Goal: Transaction & Acquisition: Book appointment/travel/reservation

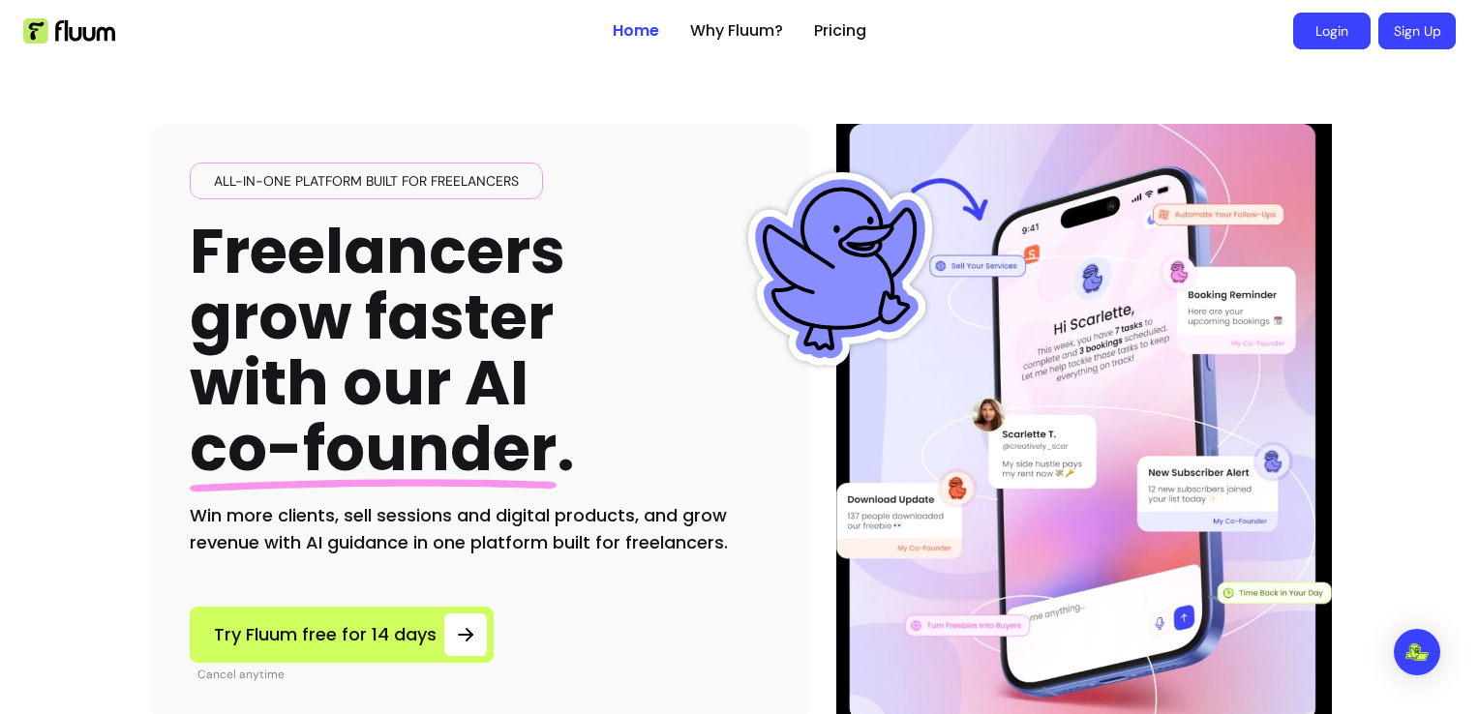
click at [1319, 30] on link "Login" at bounding box center [1331, 31] width 77 height 37
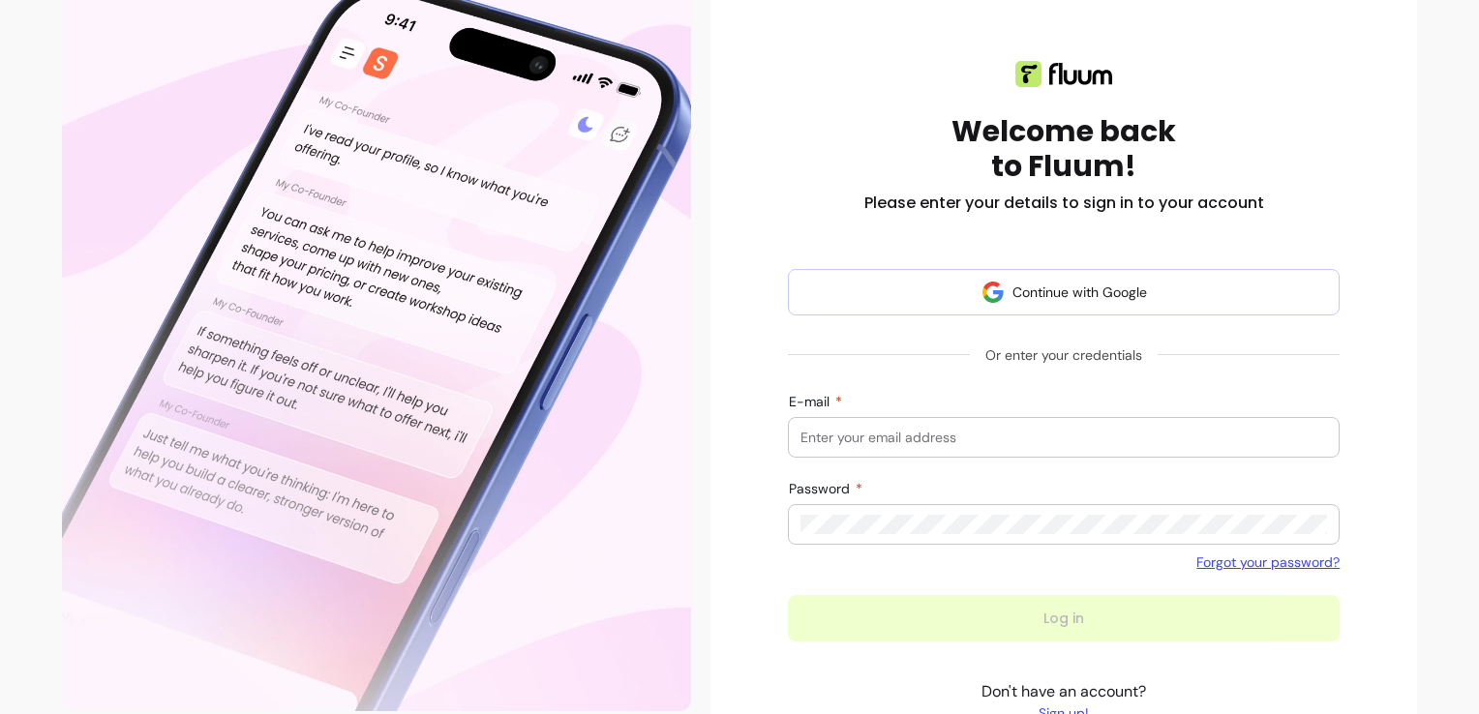
scroll to position [290, 0]
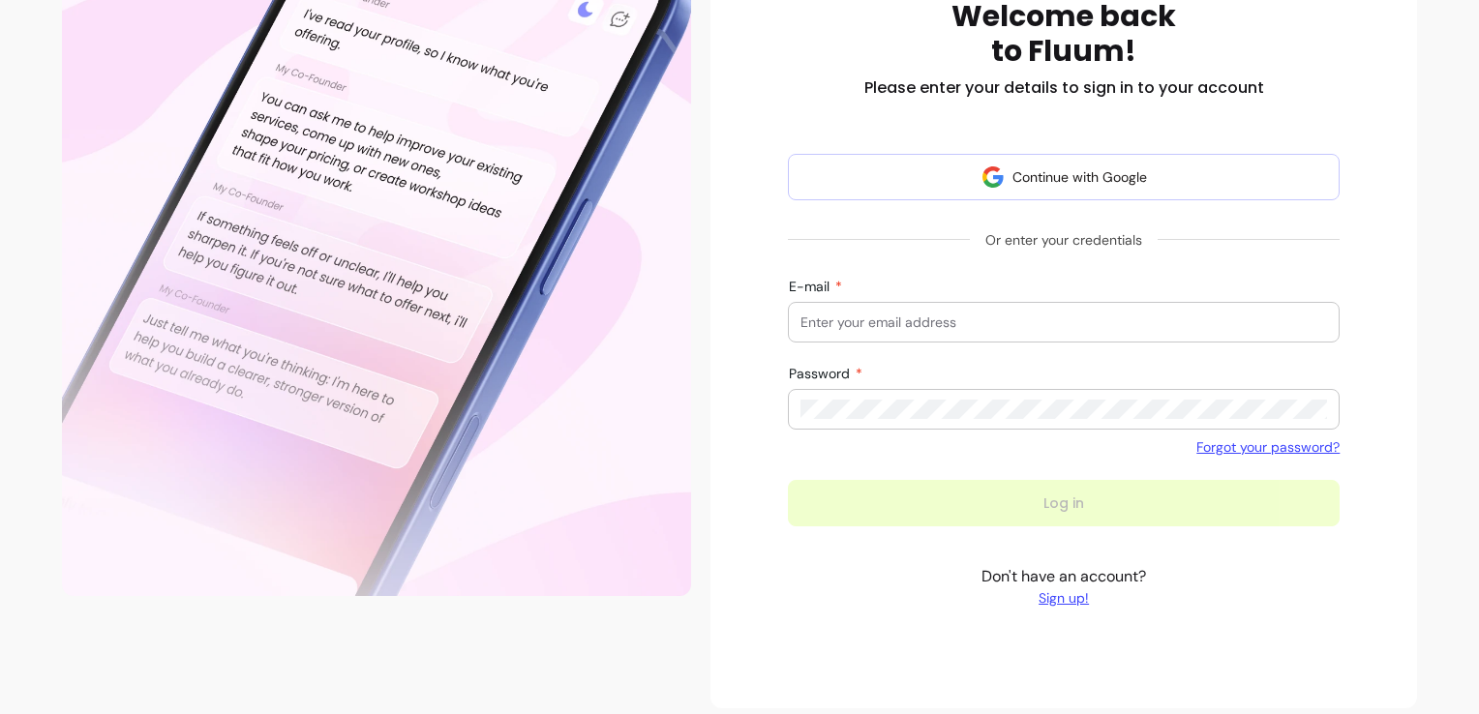
click at [802, 323] on input "E-mail" at bounding box center [1064, 322] width 527 height 19
type input "echapman@sky.com"
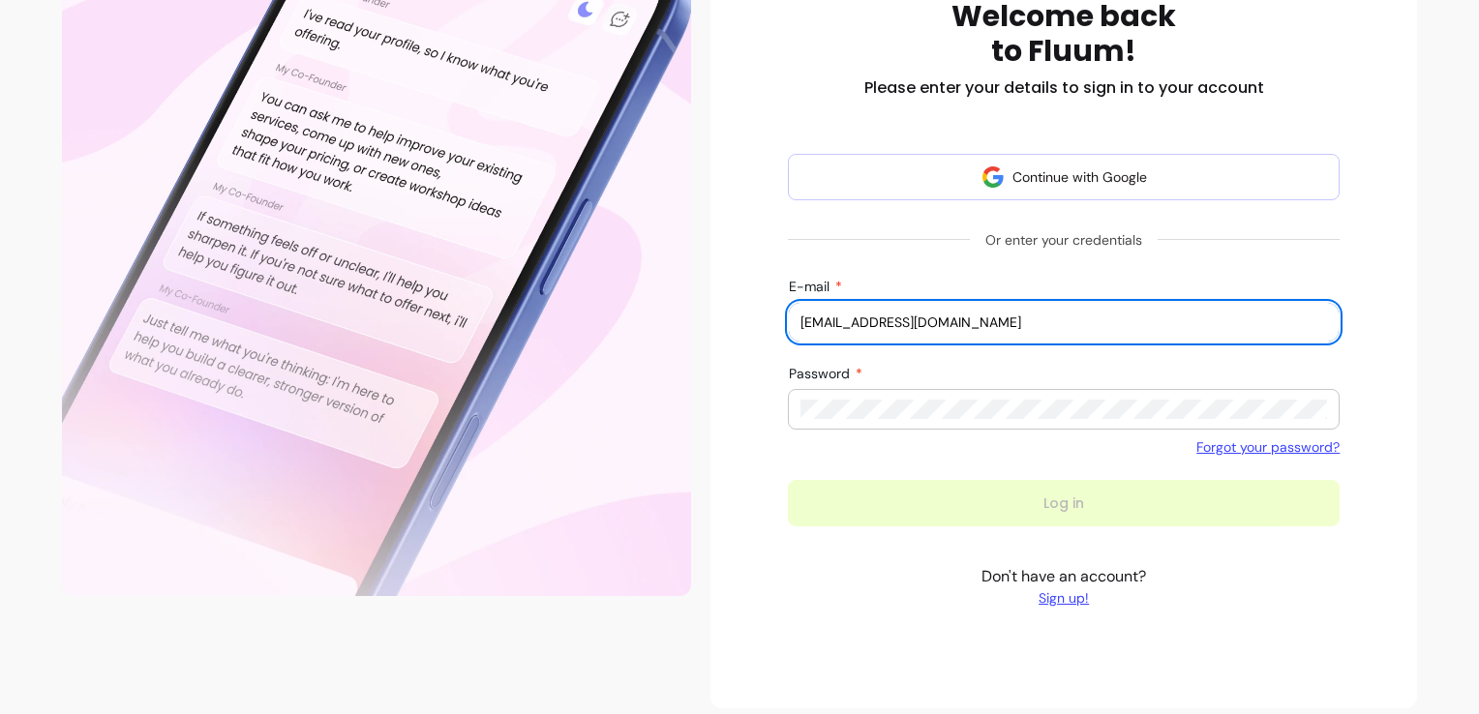
click at [821, 422] on div at bounding box center [1064, 409] width 527 height 39
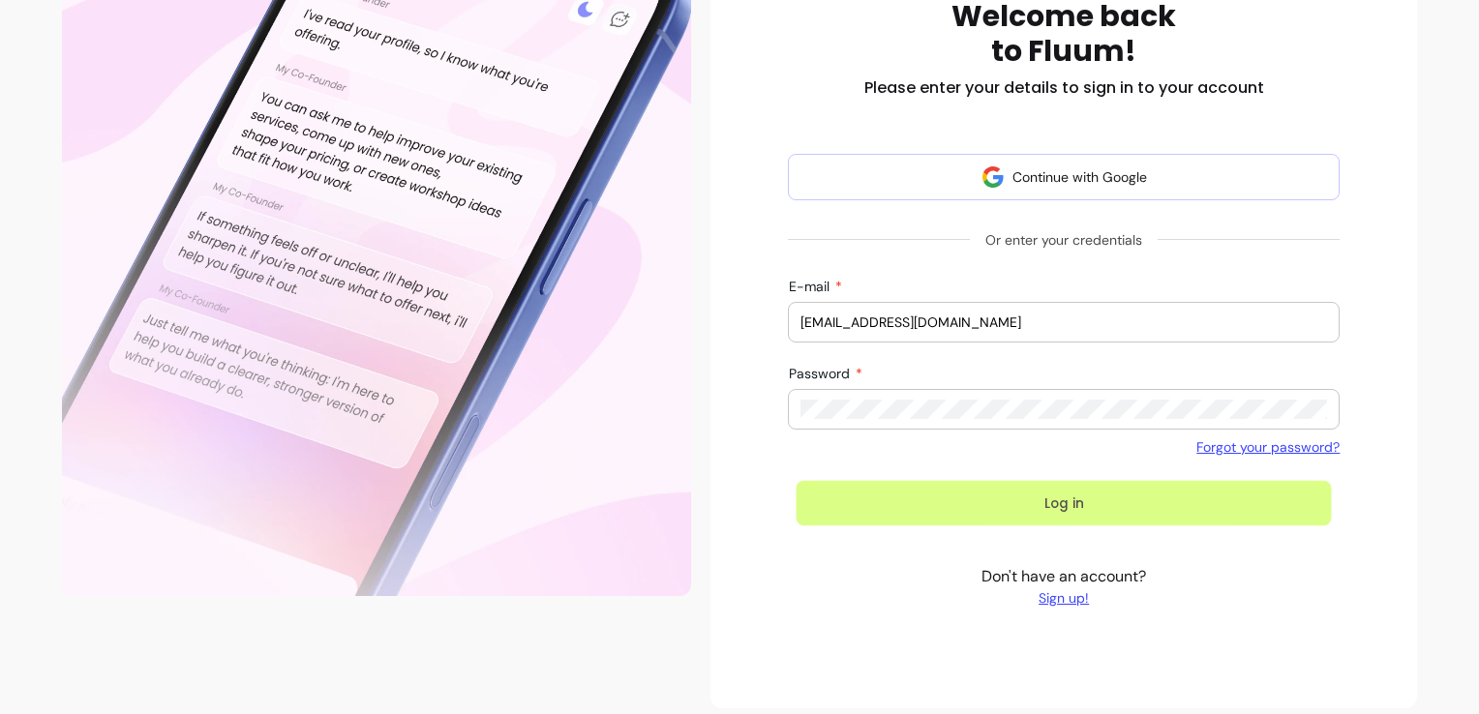
click at [1020, 511] on button "Log in" at bounding box center [1064, 504] width 535 height 46
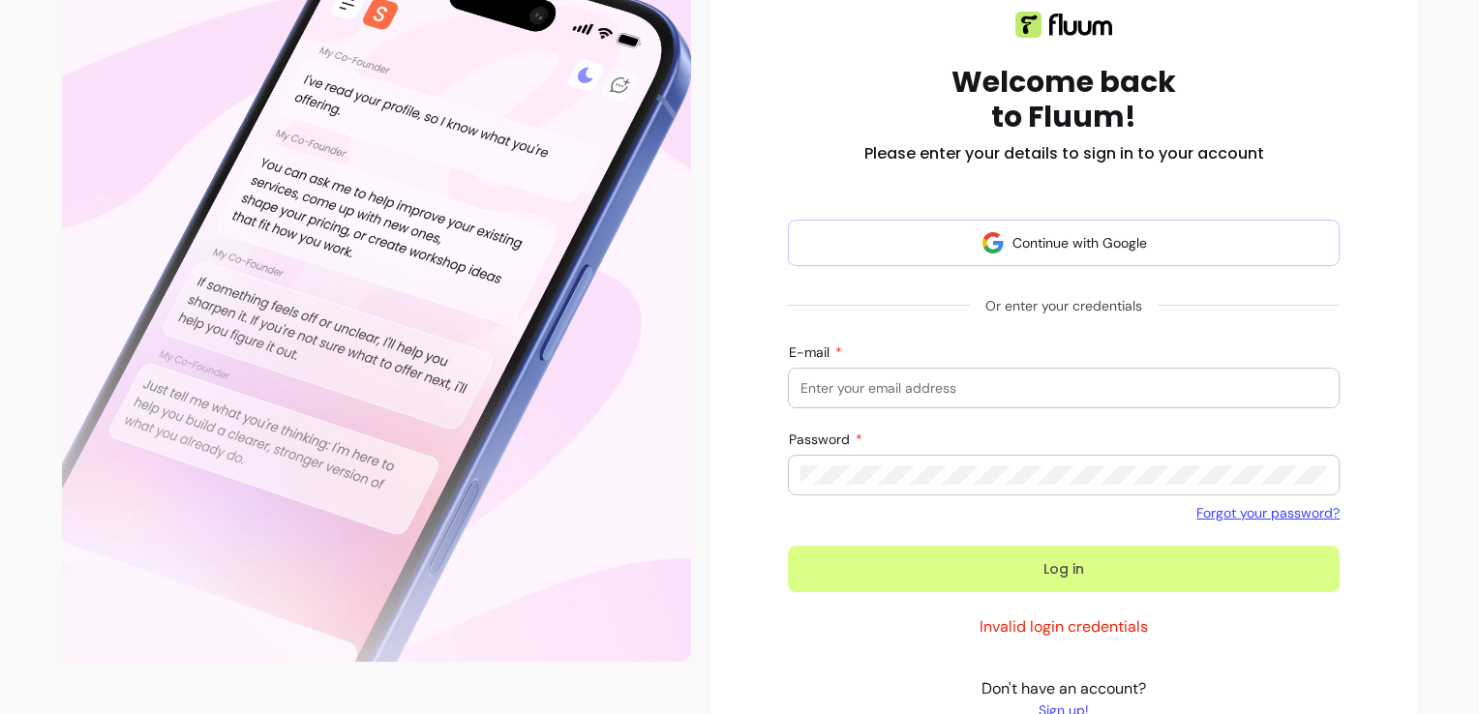
scroll to position [205, 0]
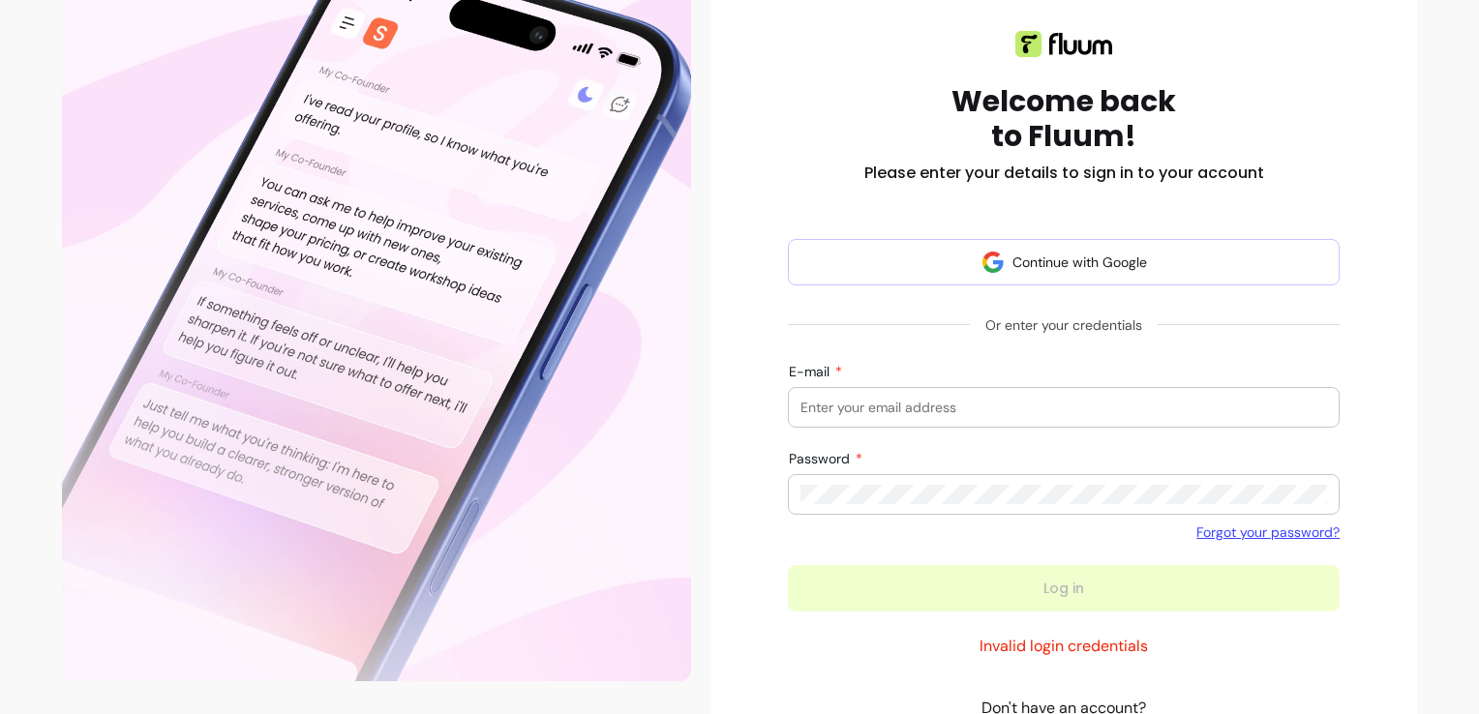
click at [909, 406] on input "E-mail" at bounding box center [1064, 407] width 527 height 19
type input "[EMAIL_ADDRESS][DOMAIN_NAME]"
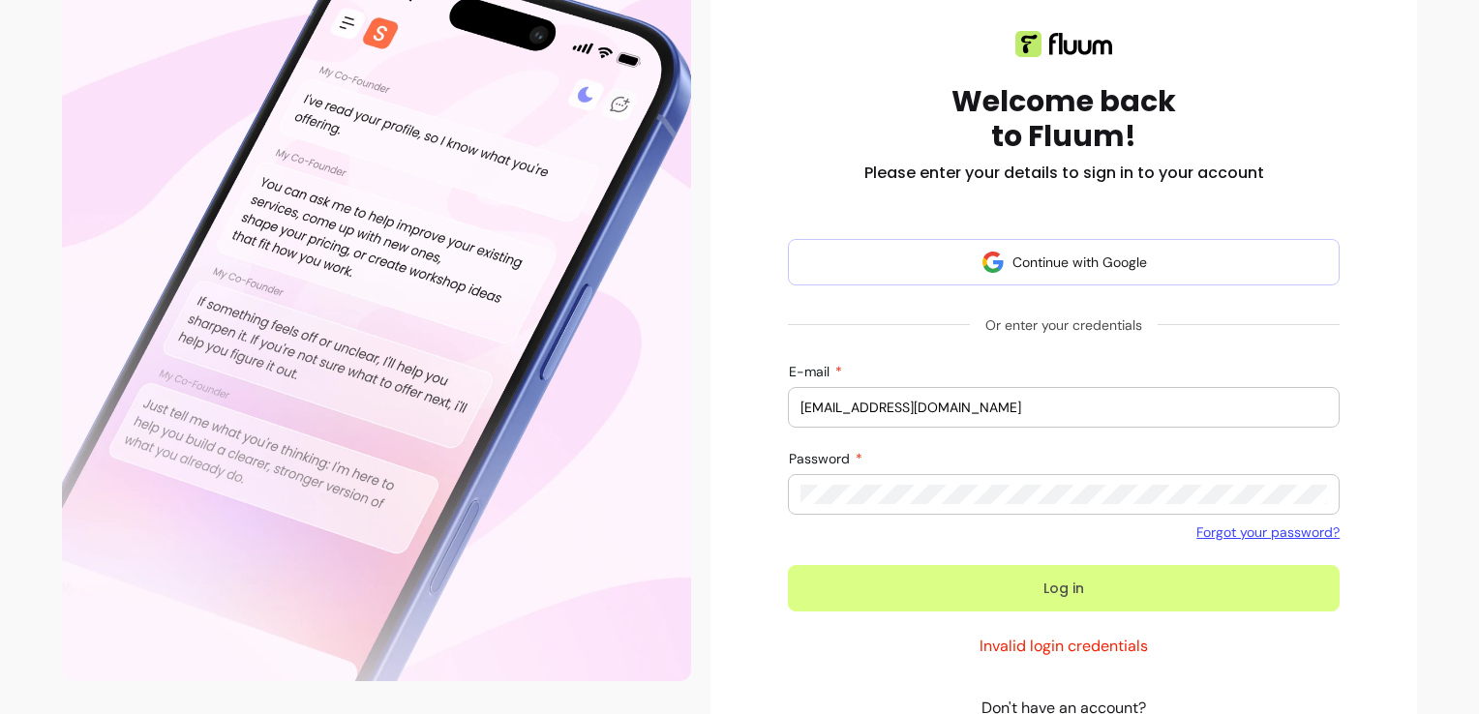
click at [895, 594] on button "Log in" at bounding box center [1064, 588] width 552 height 46
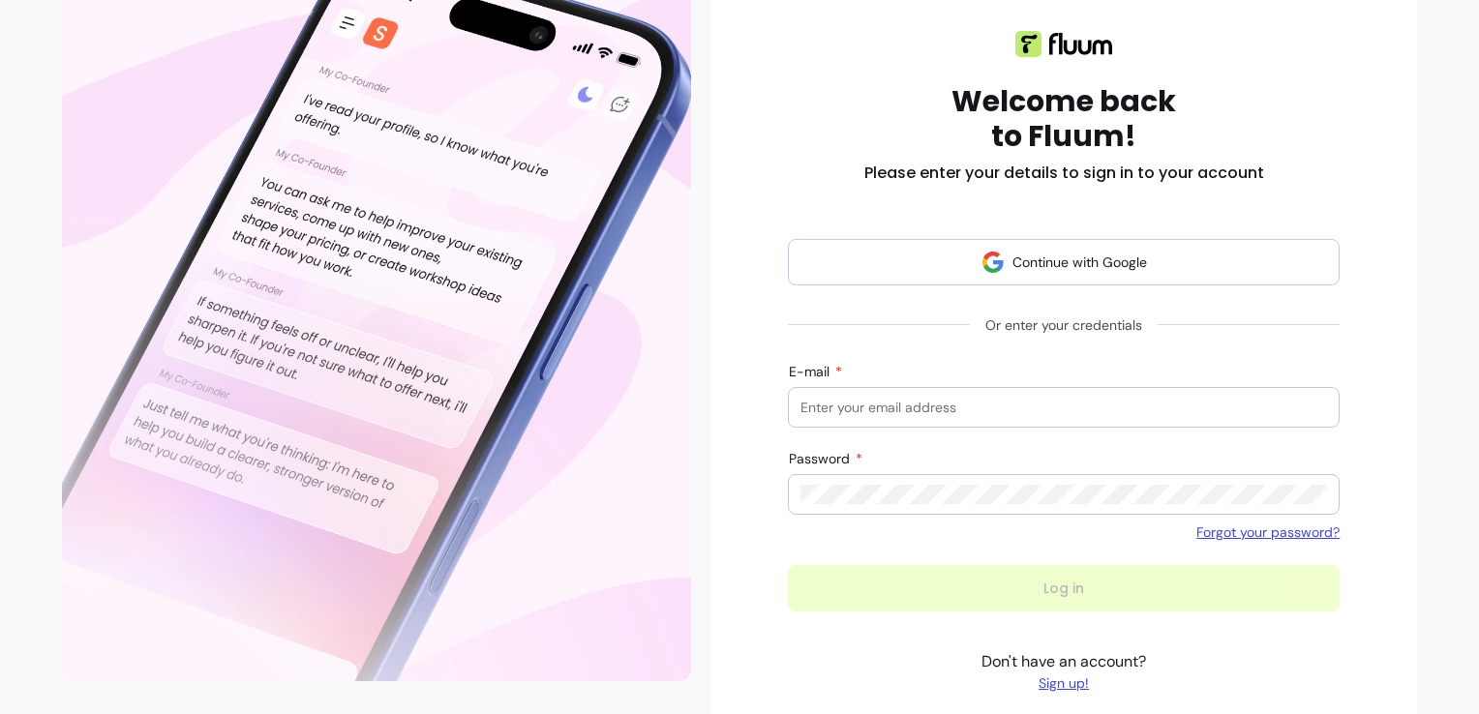
click at [1274, 534] on link "Forgot your password?" at bounding box center [1268, 532] width 143 height 19
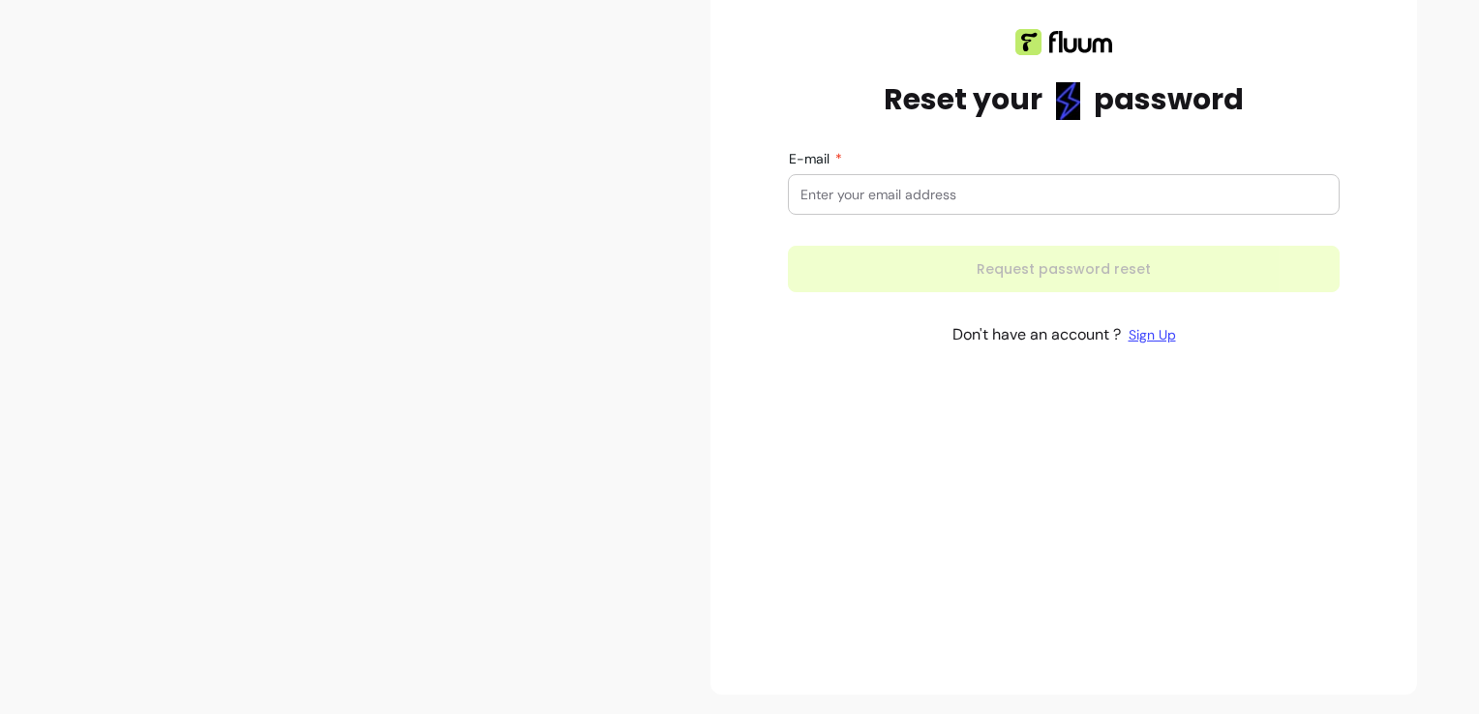
scroll to position [191, 0]
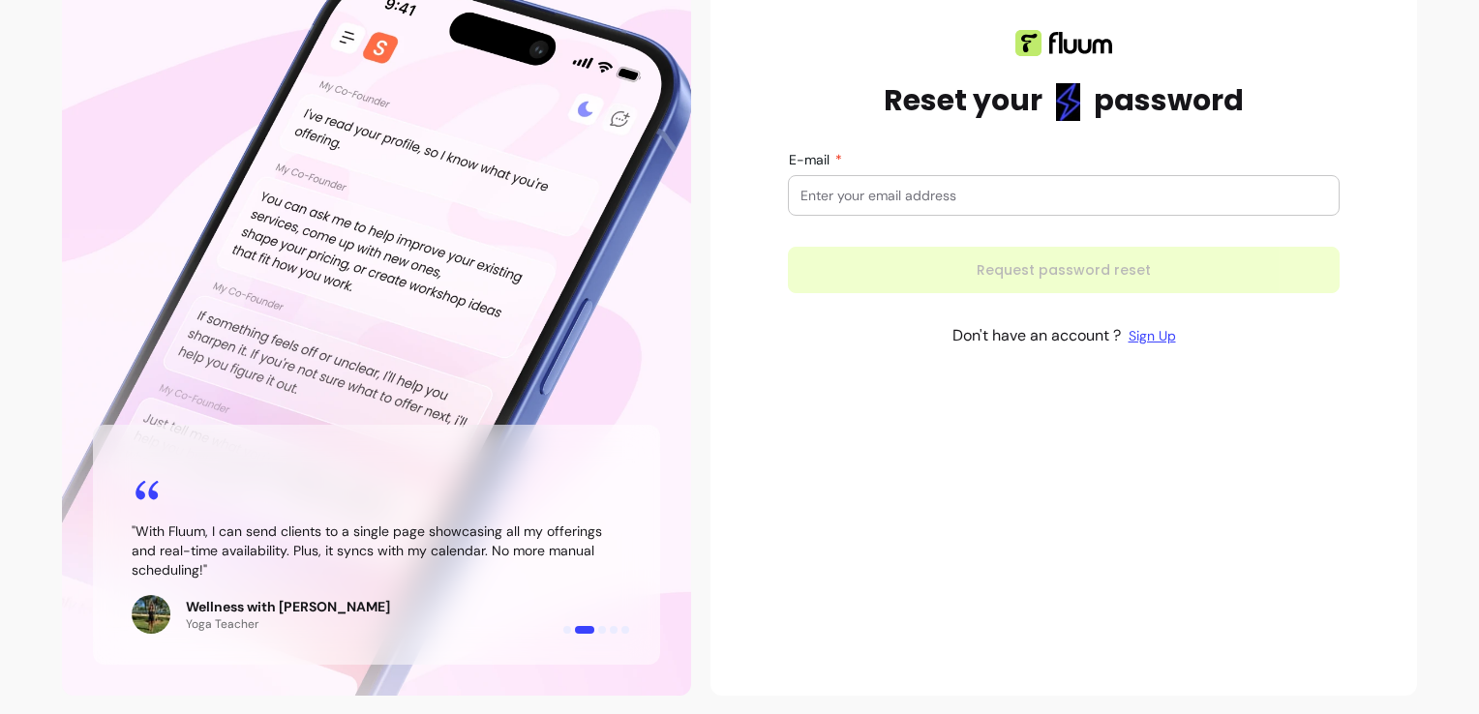
click at [1135, 493] on div "Reset your password E-mail Request password reset Don't have an account ? Sign …" at bounding box center [1064, 309] width 707 height 774
click at [977, 193] on input "E-mail" at bounding box center [1064, 195] width 527 height 19
type input "echapman@sky.com"
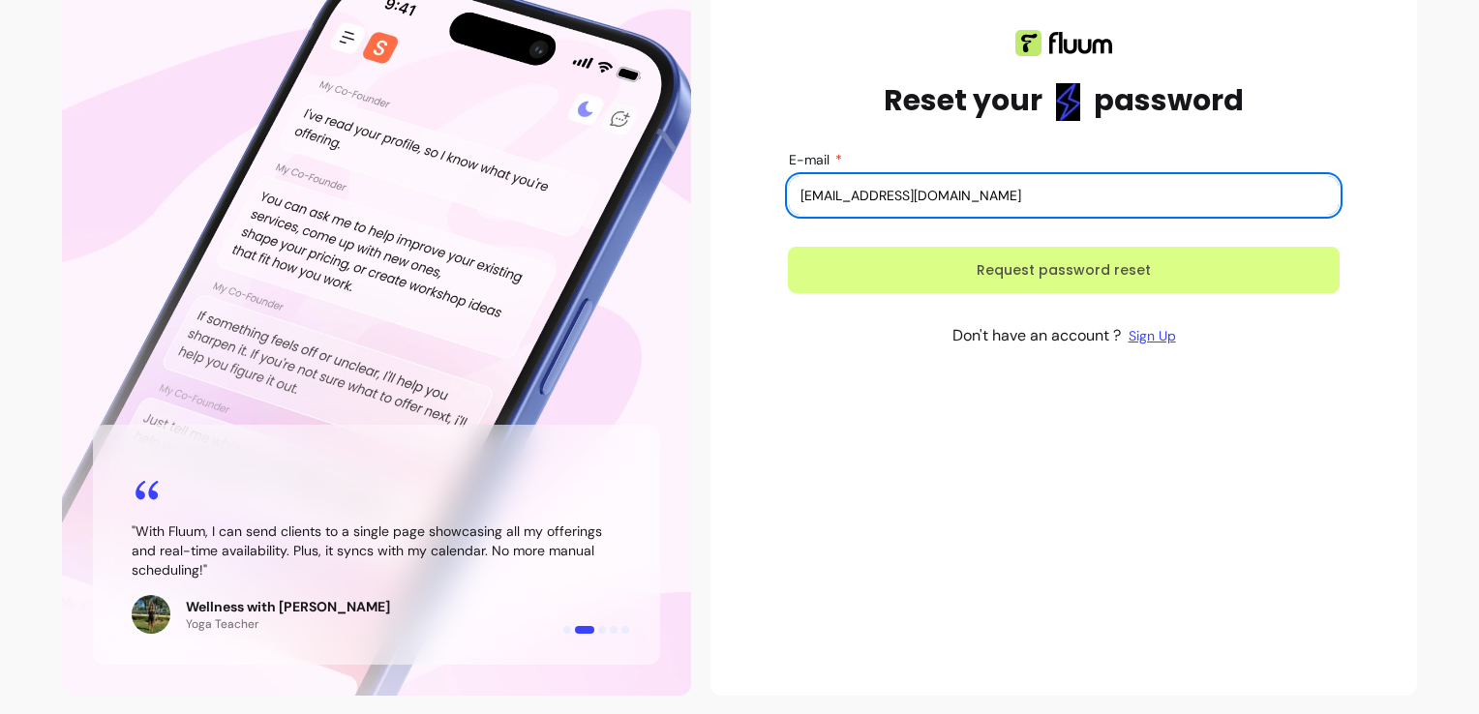
click at [1011, 255] on button "Request password reset" at bounding box center [1064, 270] width 552 height 46
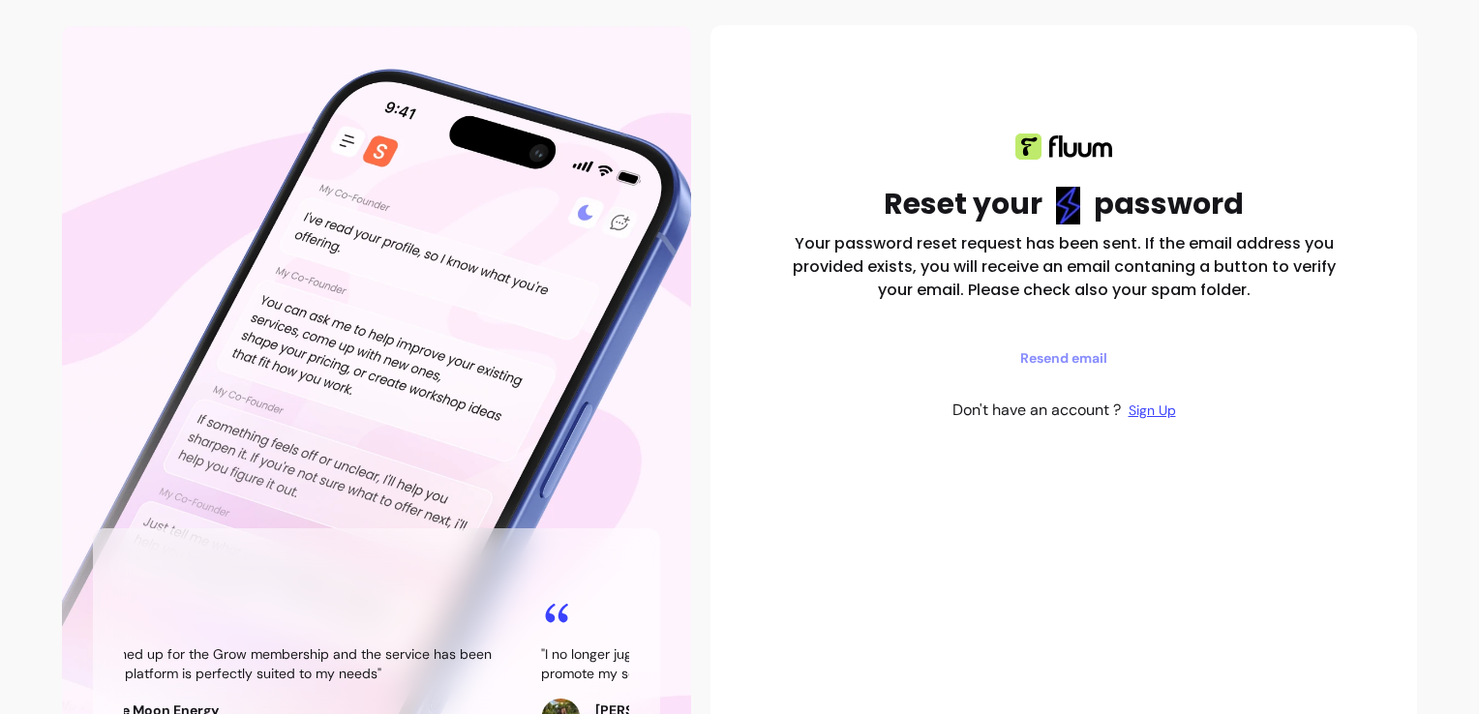
scroll to position [0, 0]
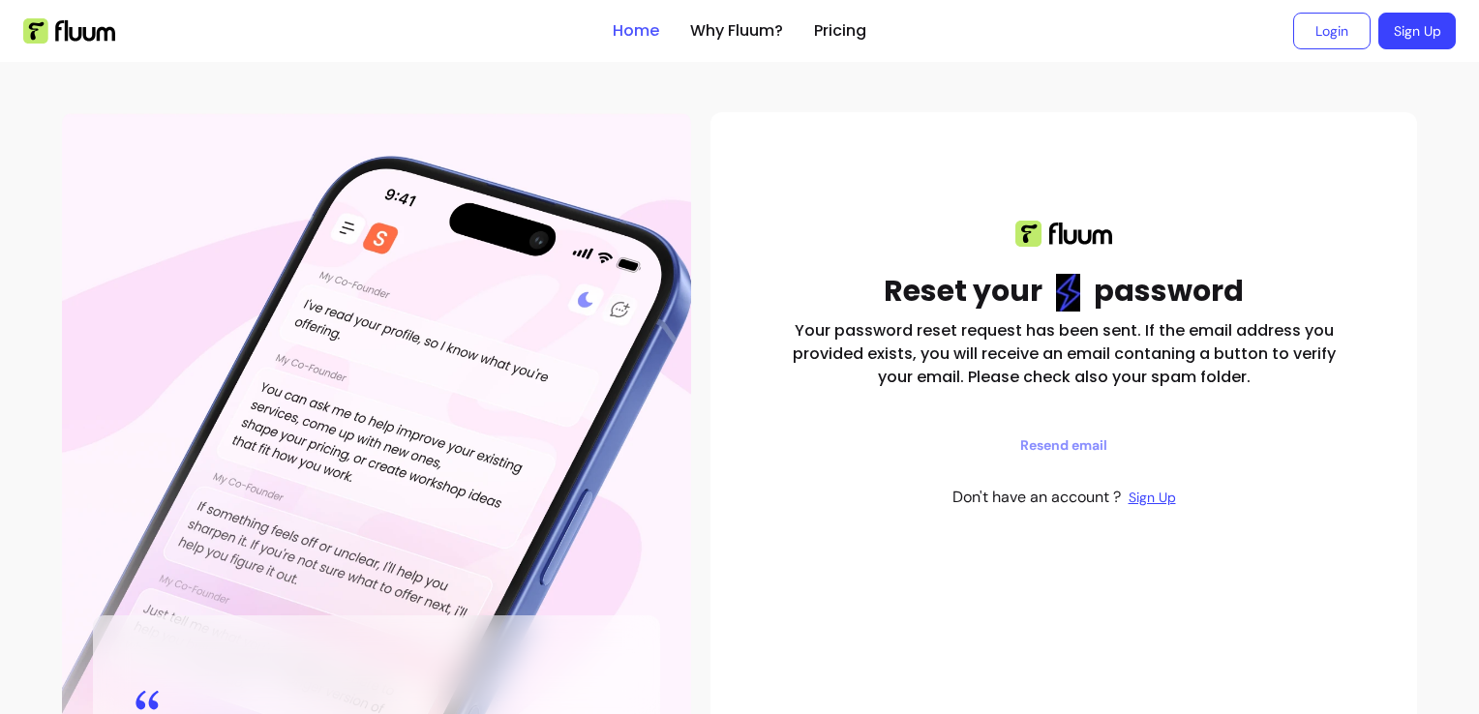
click at [643, 28] on link "Home" at bounding box center [636, 30] width 46 height 23
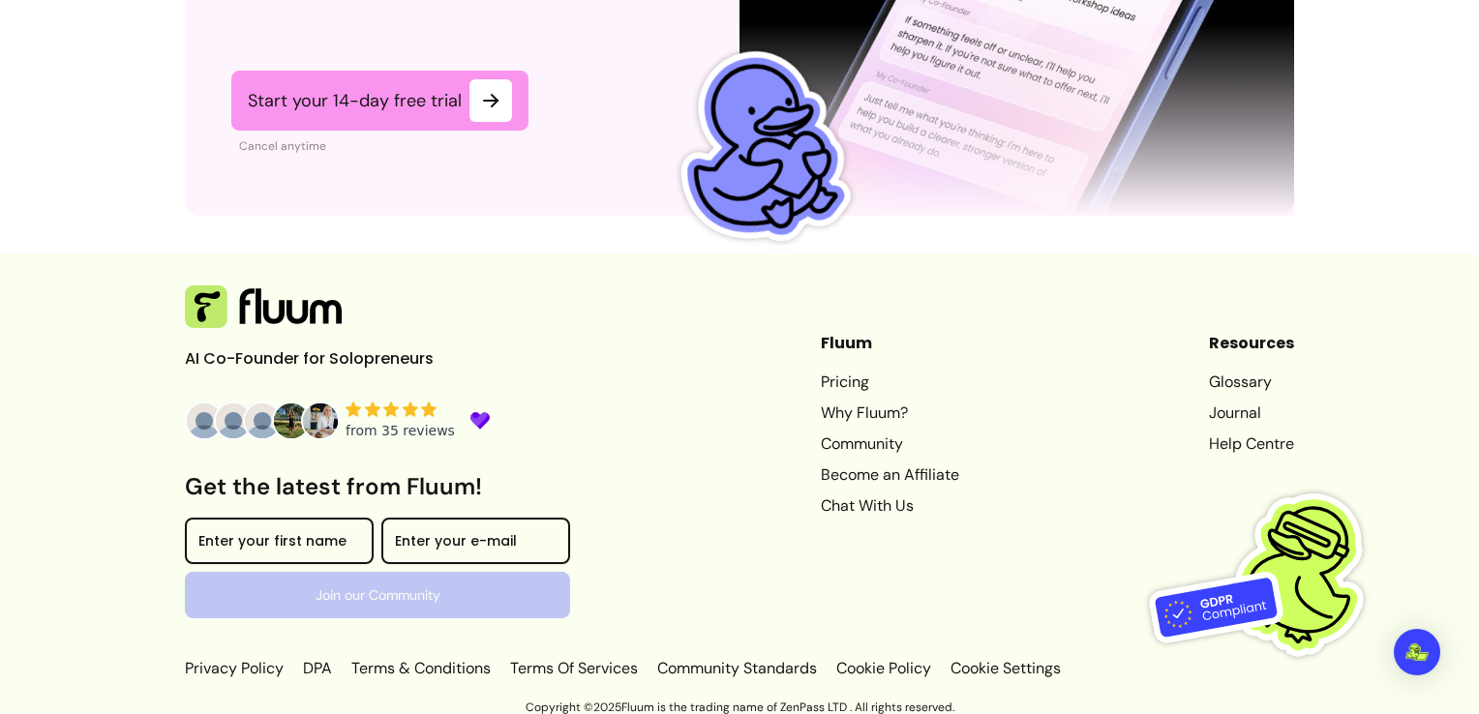
scroll to position [4986, 0]
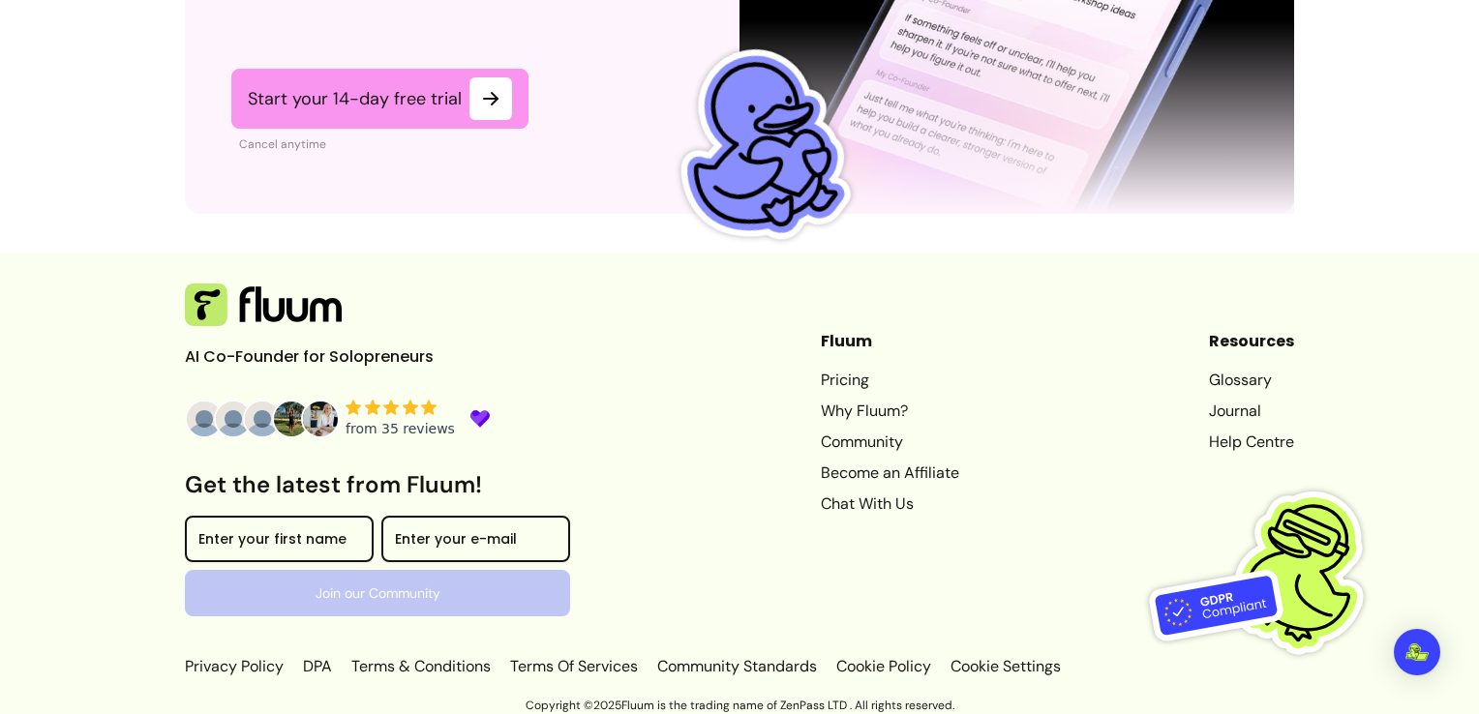
click at [851, 497] on link "Chat With Us" at bounding box center [890, 504] width 138 height 23
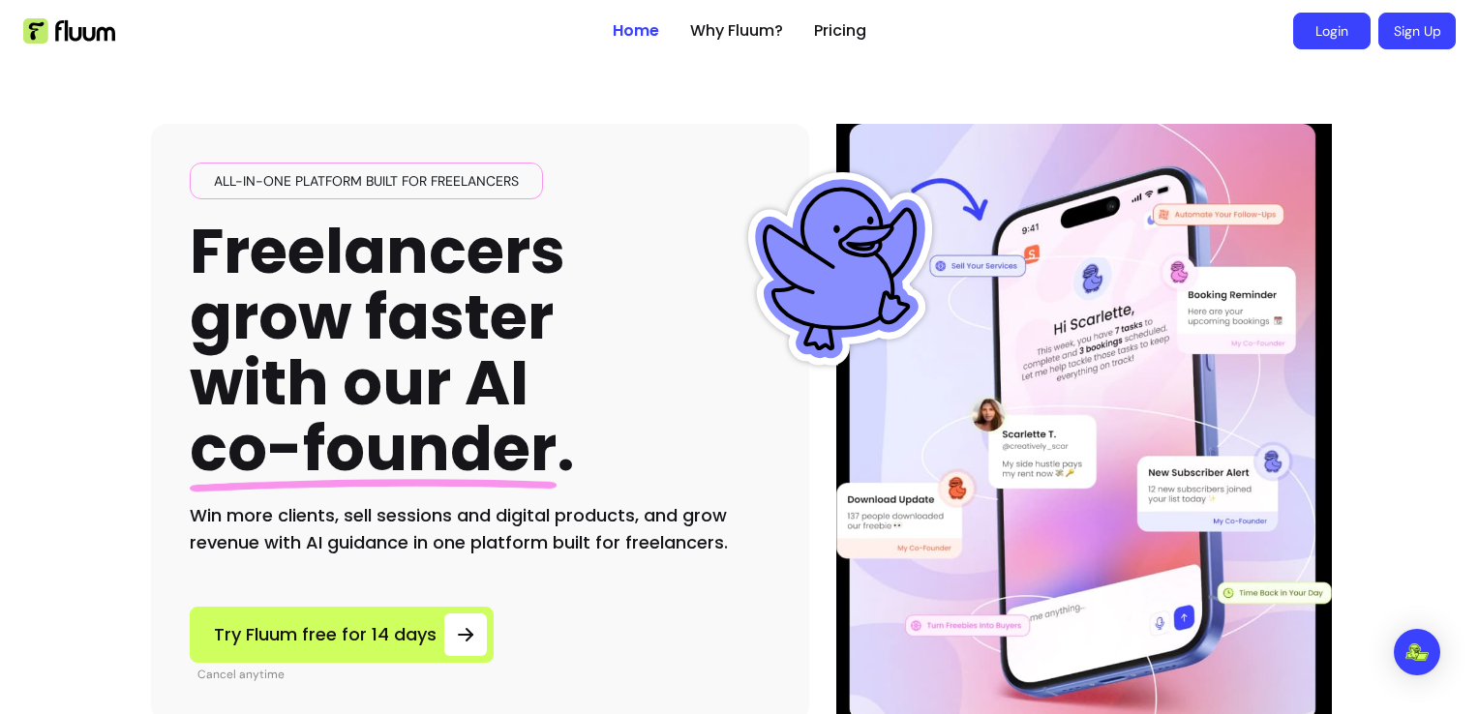
click at [1323, 45] on link "Login" at bounding box center [1331, 31] width 77 height 37
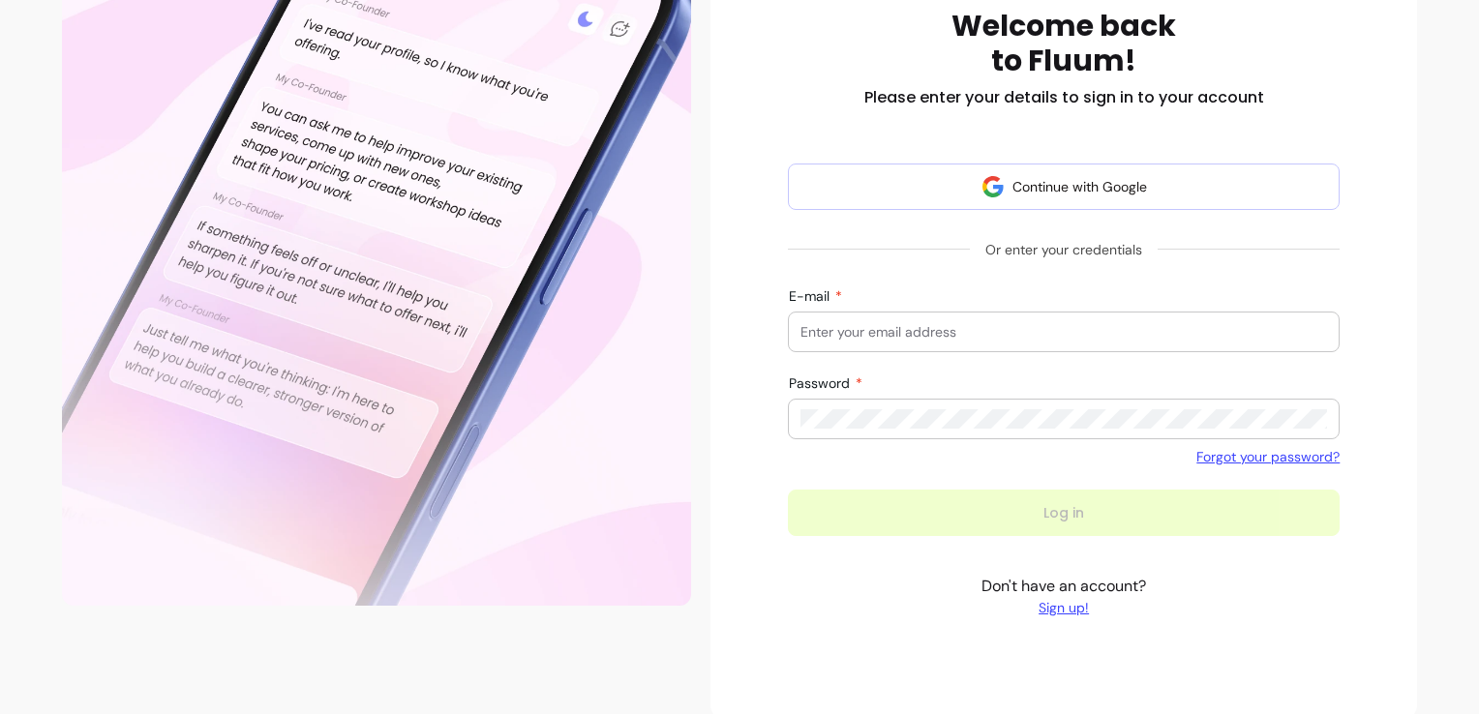
scroll to position [302, 0]
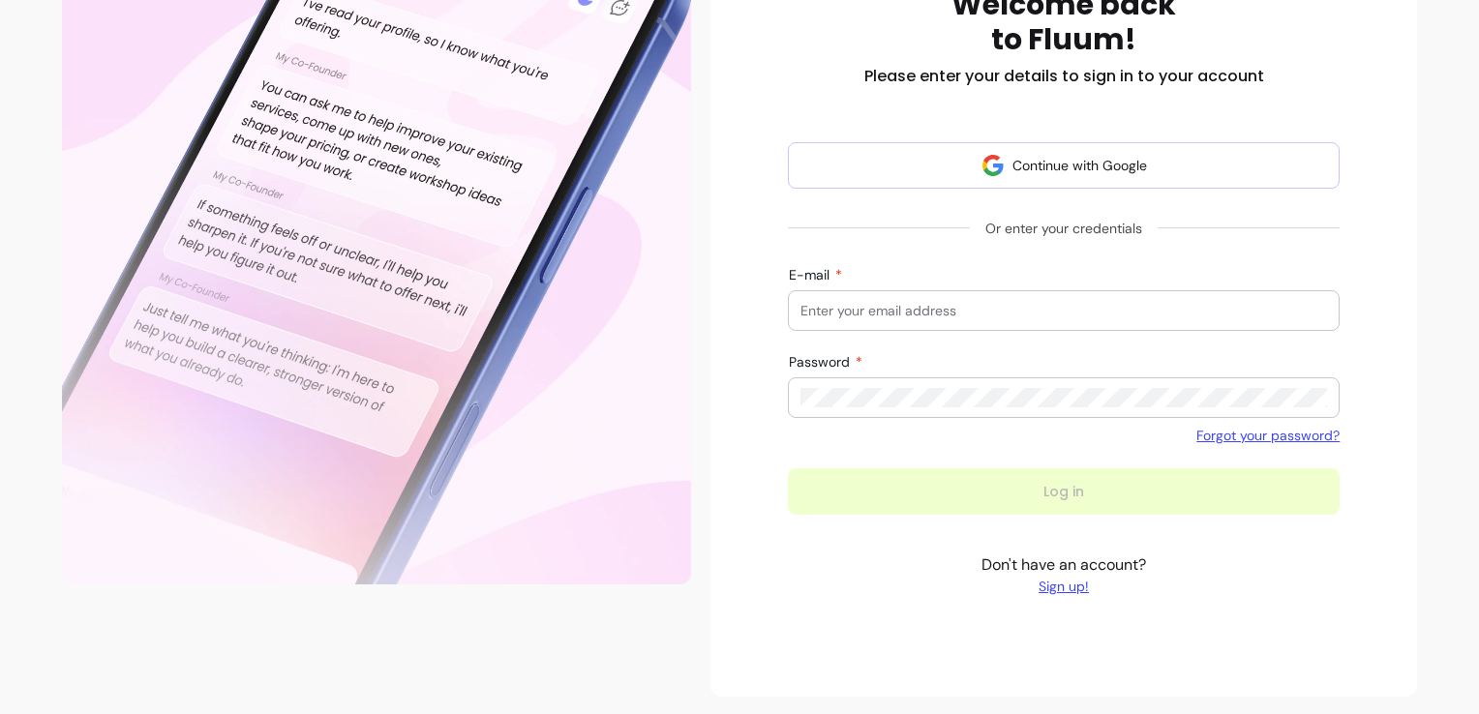
click at [1018, 296] on div at bounding box center [1064, 310] width 527 height 39
click at [791, 311] on div "E-mail" at bounding box center [1064, 310] width 550 height 39
type input "echapman@sky.com"
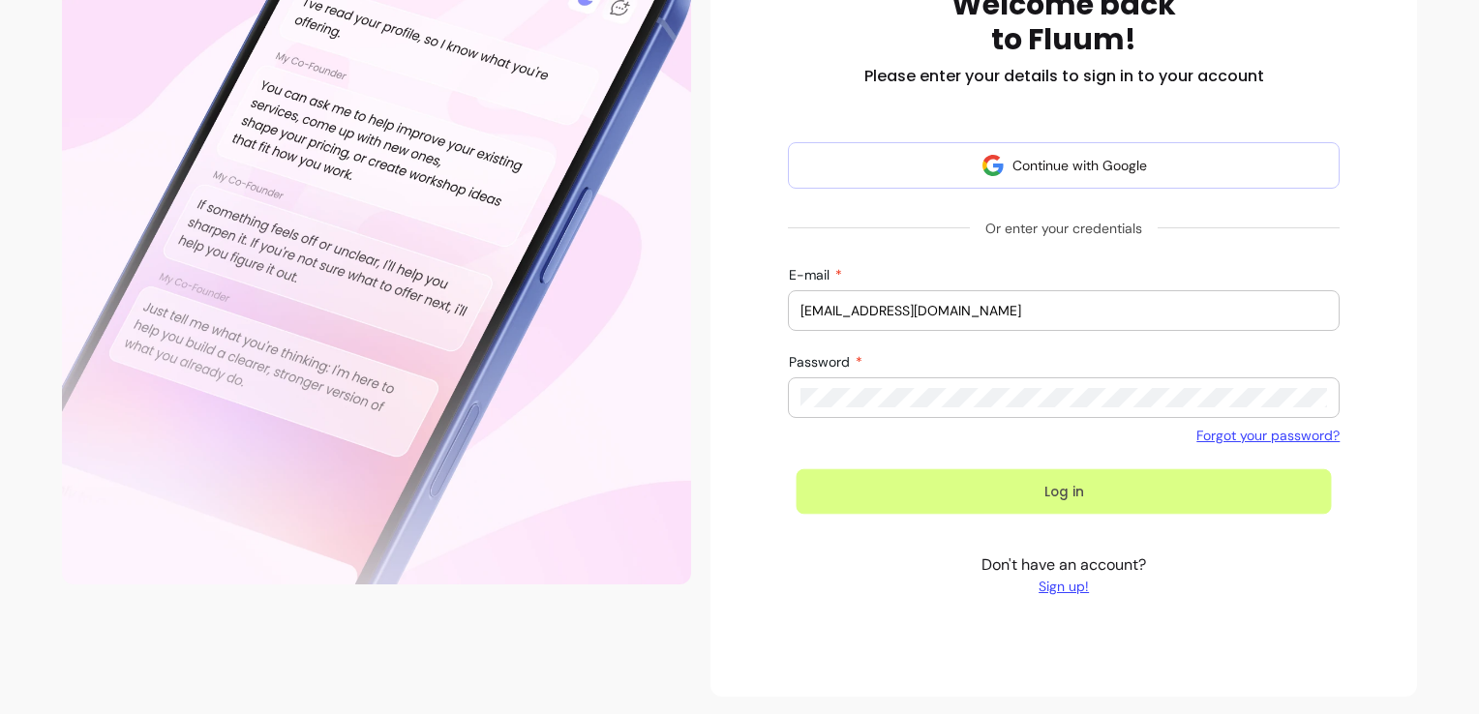
click at [1048, 494] on button "Log in" at bounding box center [1064, 493] width 535 height 46
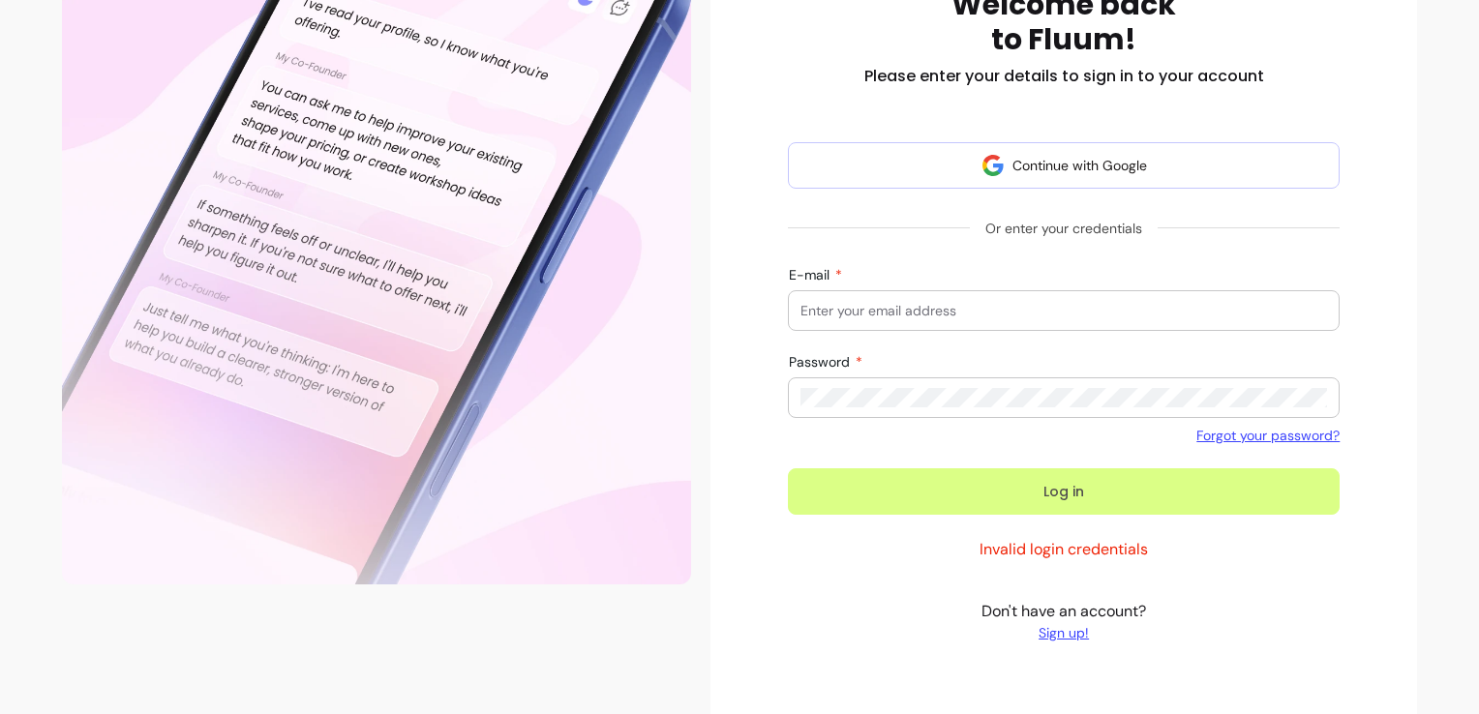
scroll to position [205, 0]
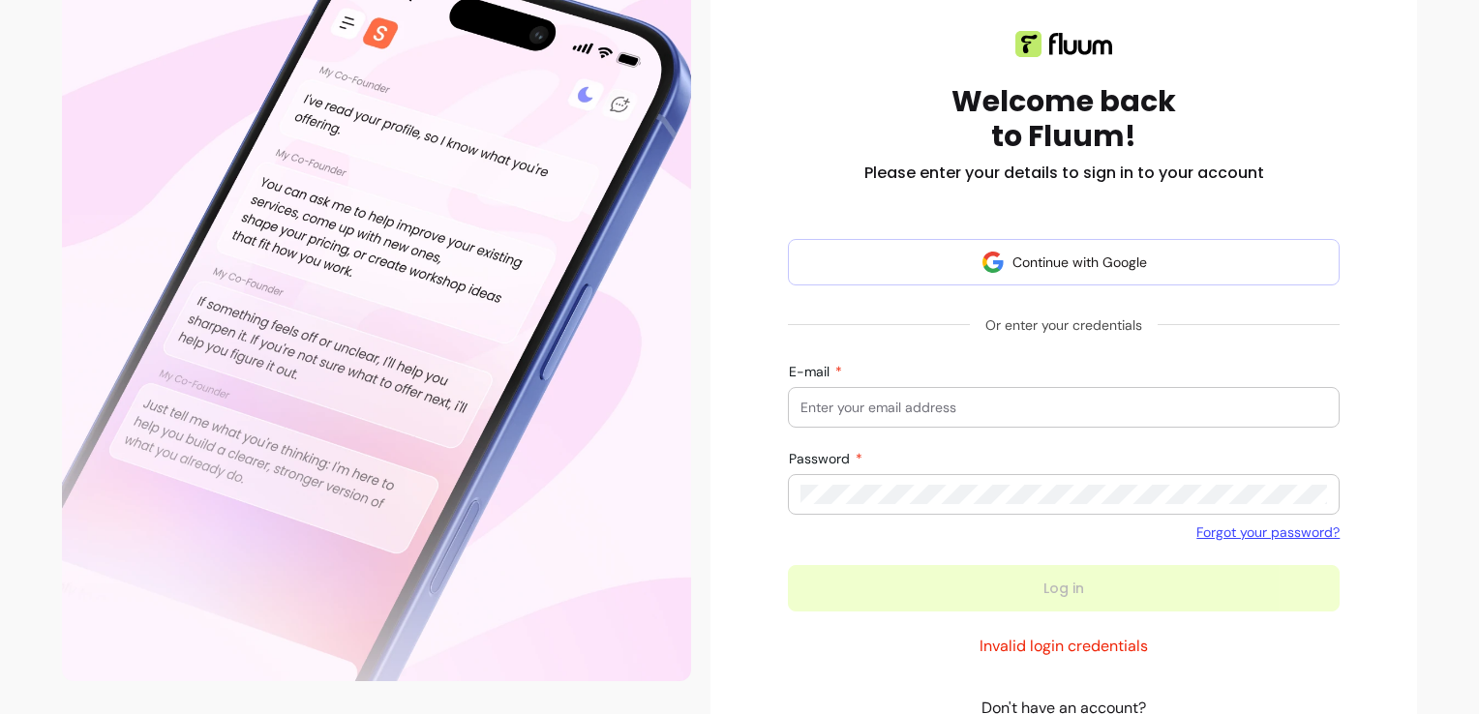
click at [904, 403] on input "E-mail" at bounding box center [1064, 407] width 527 height 19
type input "echapman@sky.com"
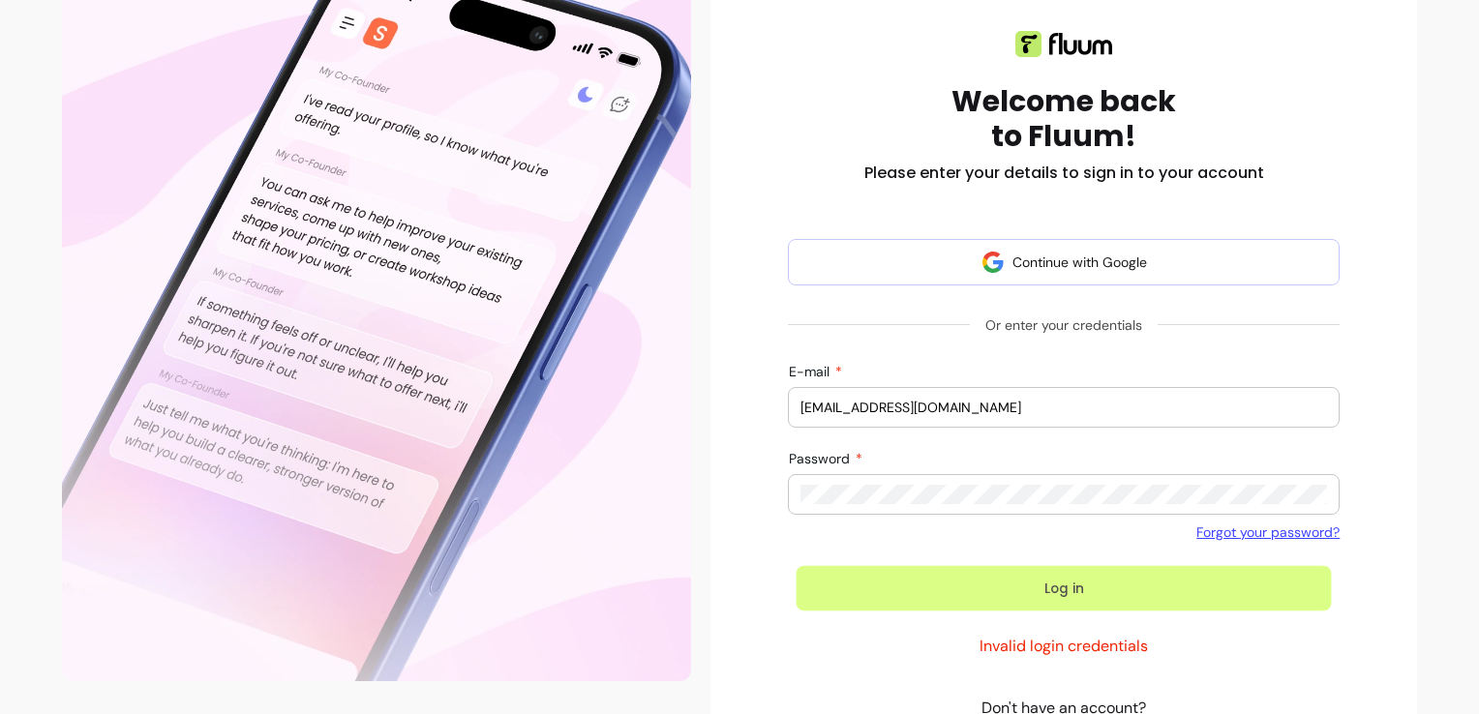
click at [1031, 592] on button "Log in" at bounding box center [1064, 589] width 535 height 46
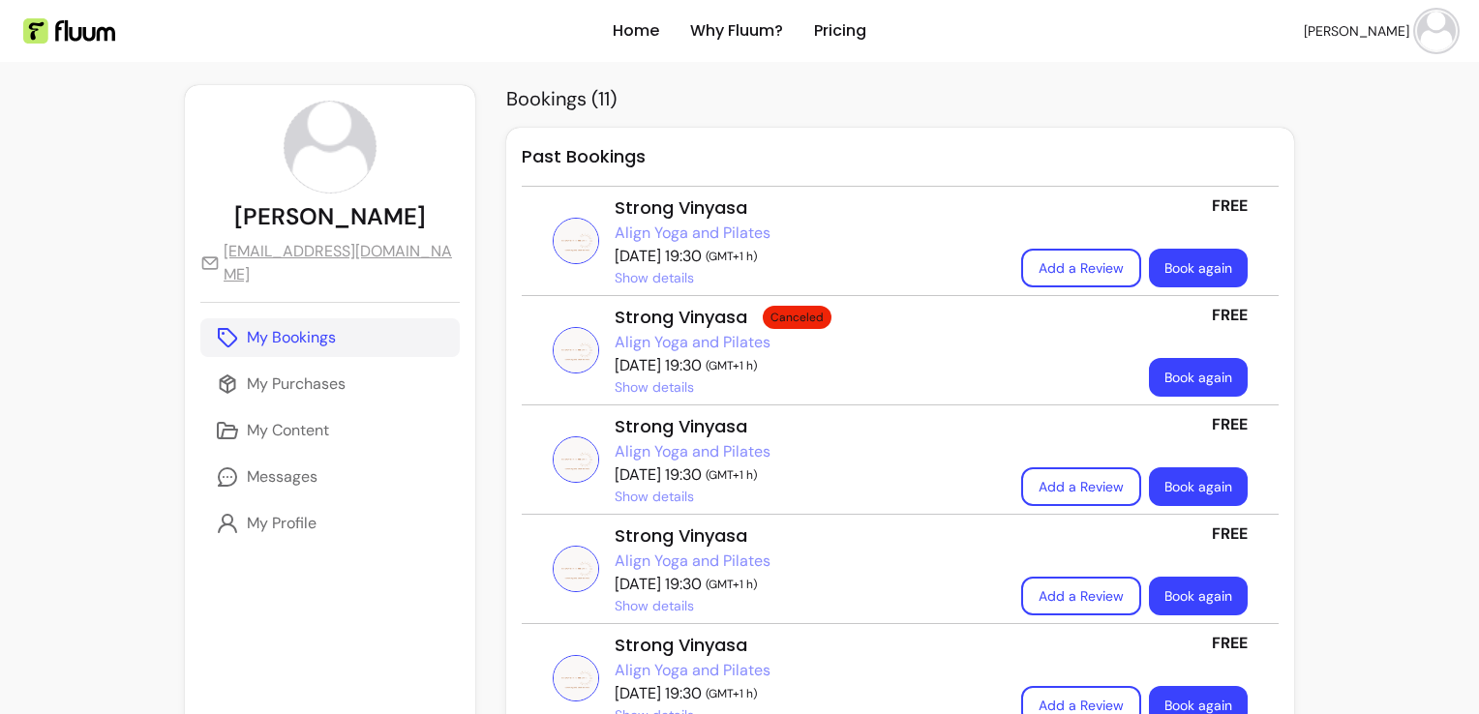
click at [1171, 267] on link "Book again" at bounding box center [1198, 268] width 99 height 39
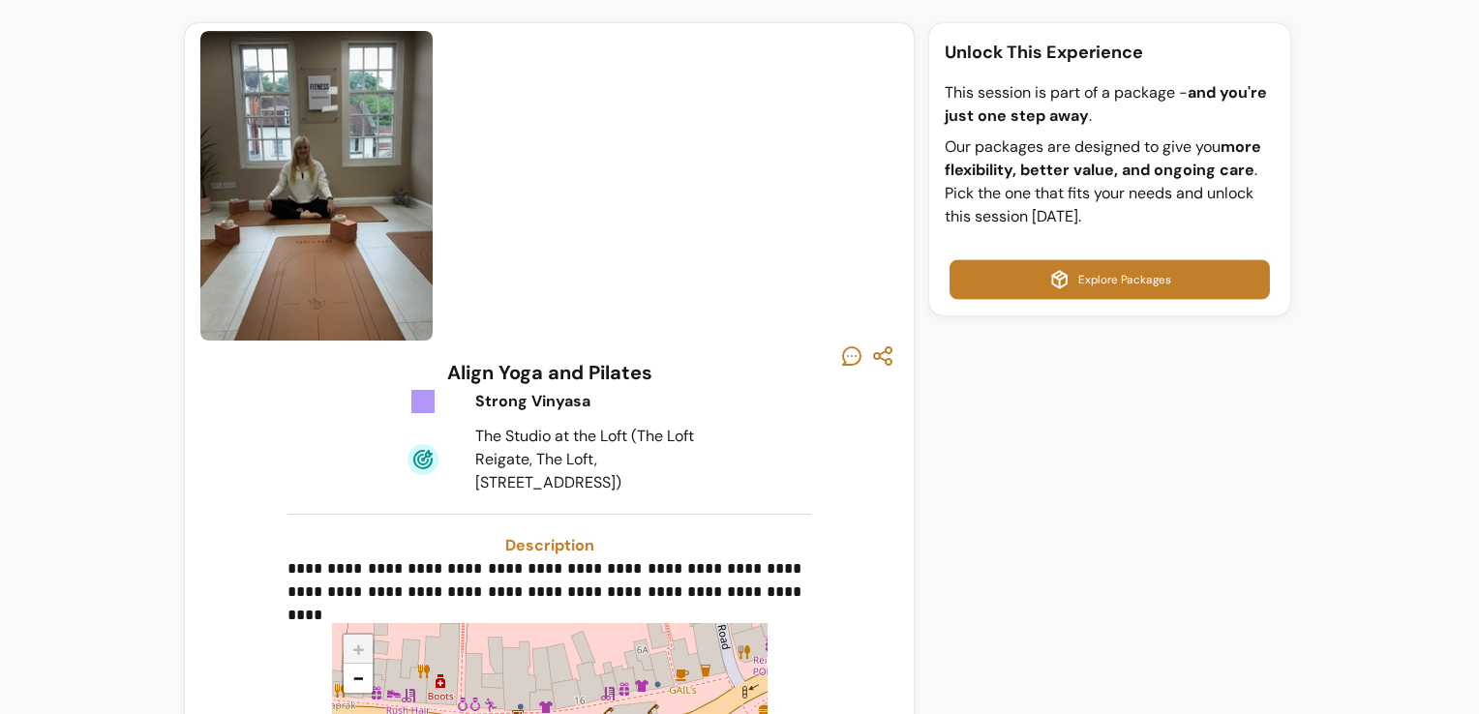
click at [1105, 285] on link "Explore Packages" at bounding box center [1110, 280] width 320 height 40
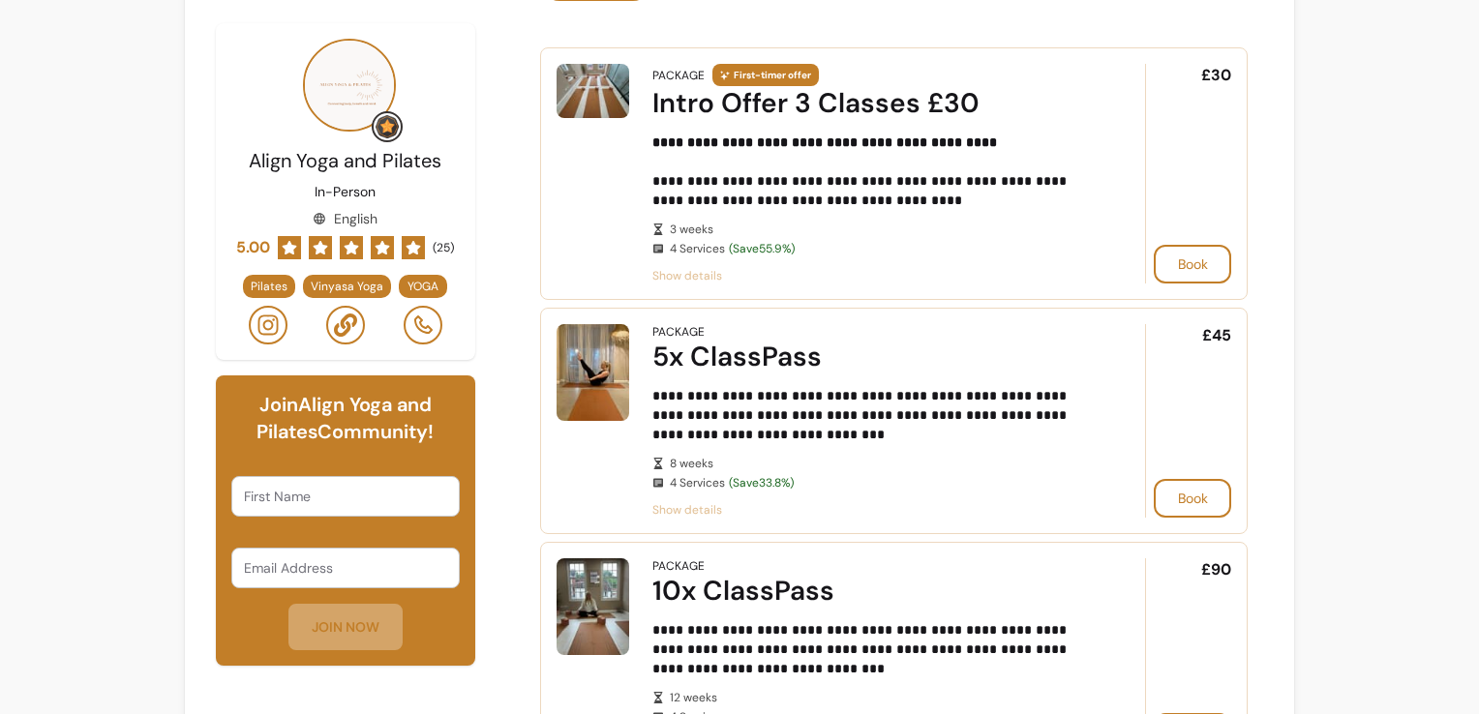
scroll to position [581, 0]
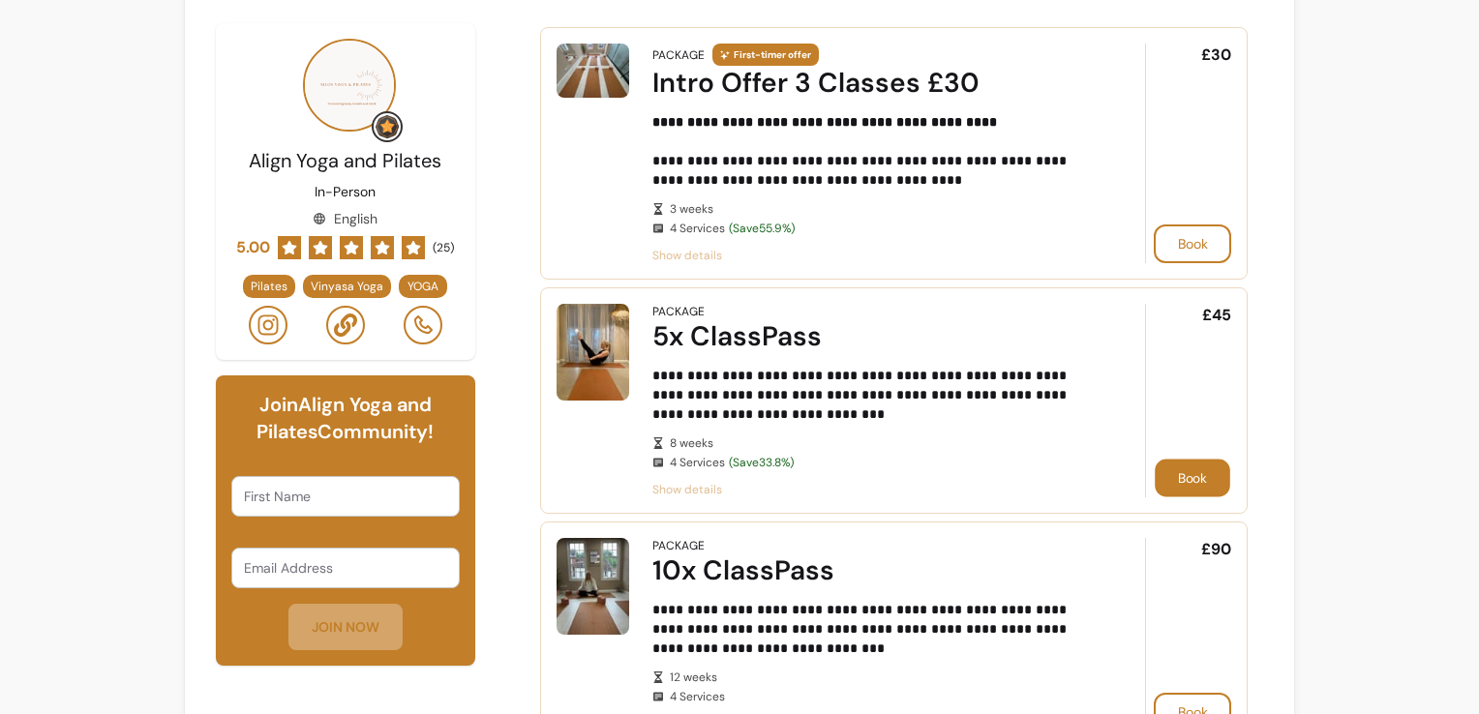
click at [1166, 470] on button "Book" at bounding box center [1193, 479] width 76 height 38
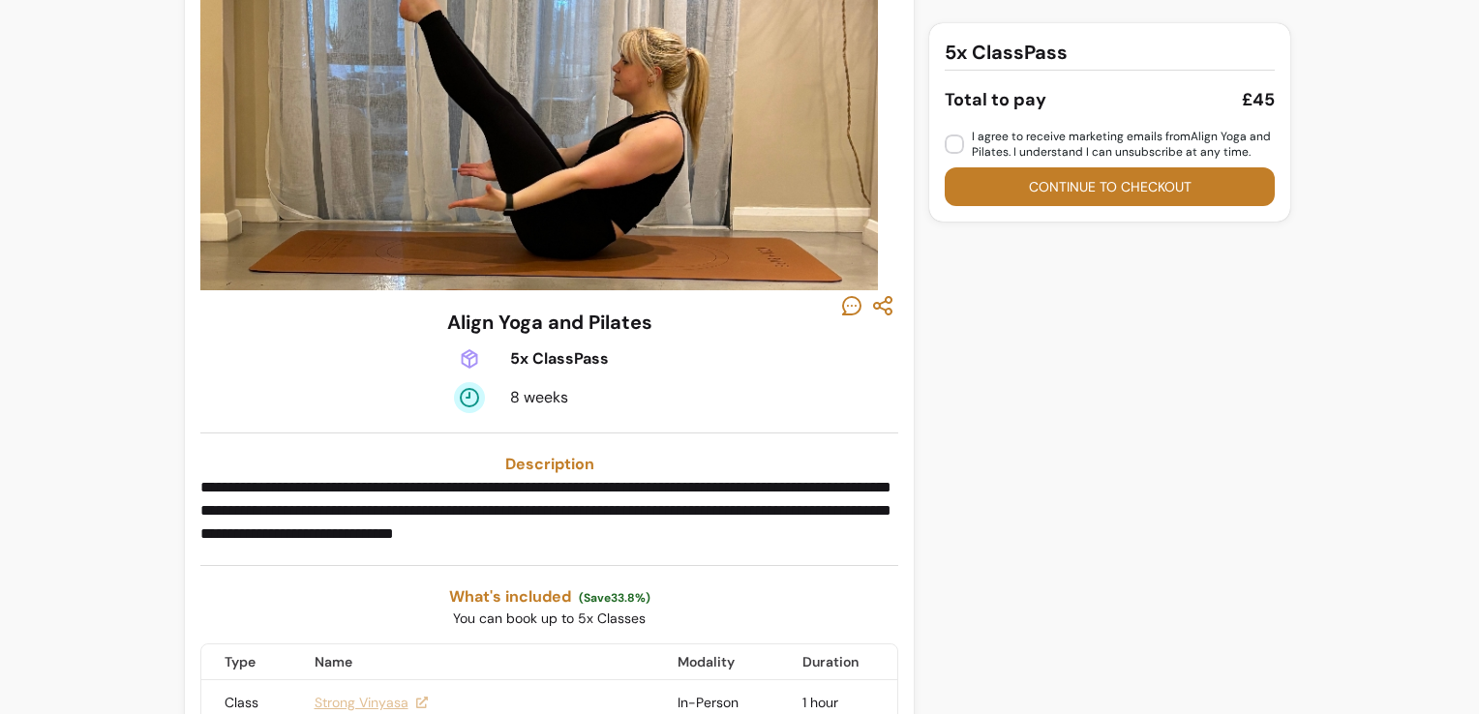
scroll to position [23, 0]
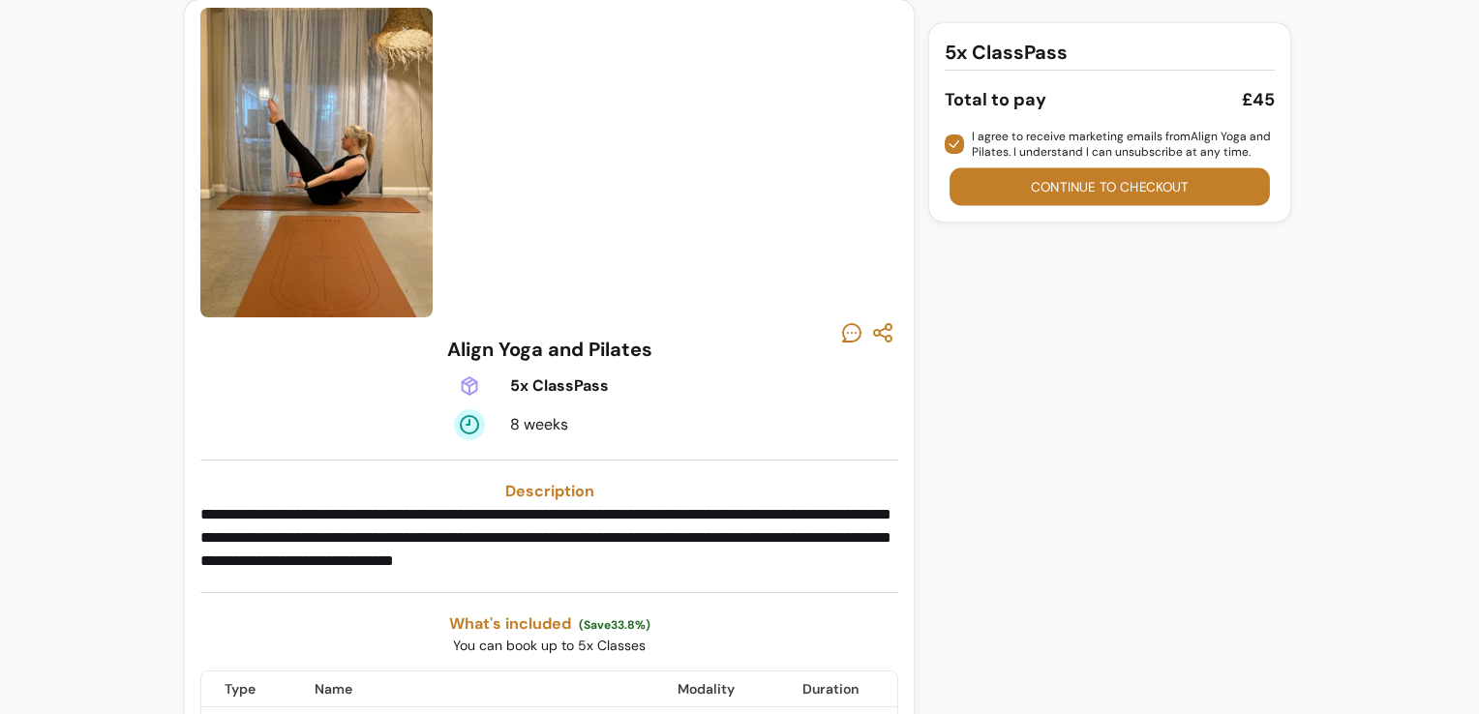
click at [1072, 176] on button "Continue to checkout" at bounding box center [1110, 187] width 320 height 38
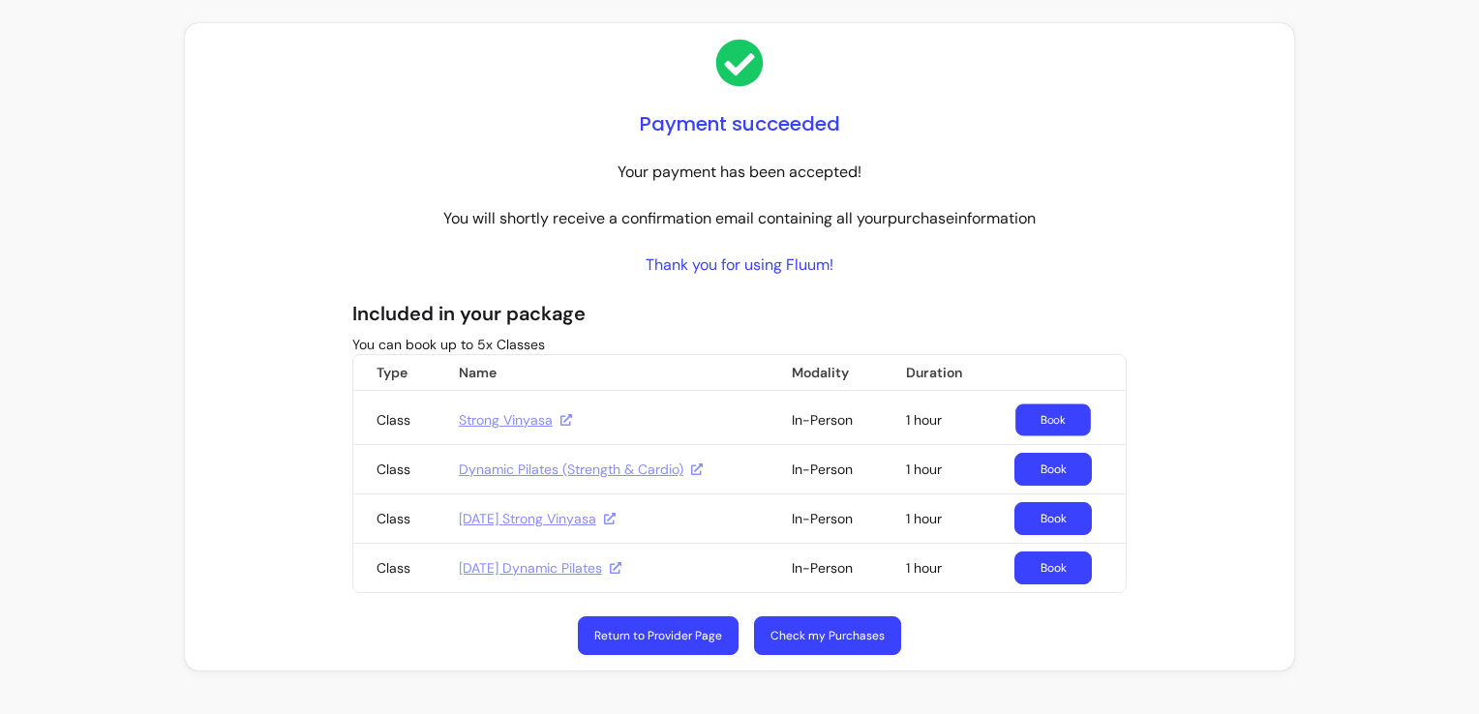
click at [1055, 423] on link "Book" at bounding box center [1054, 421] width 76 height 32
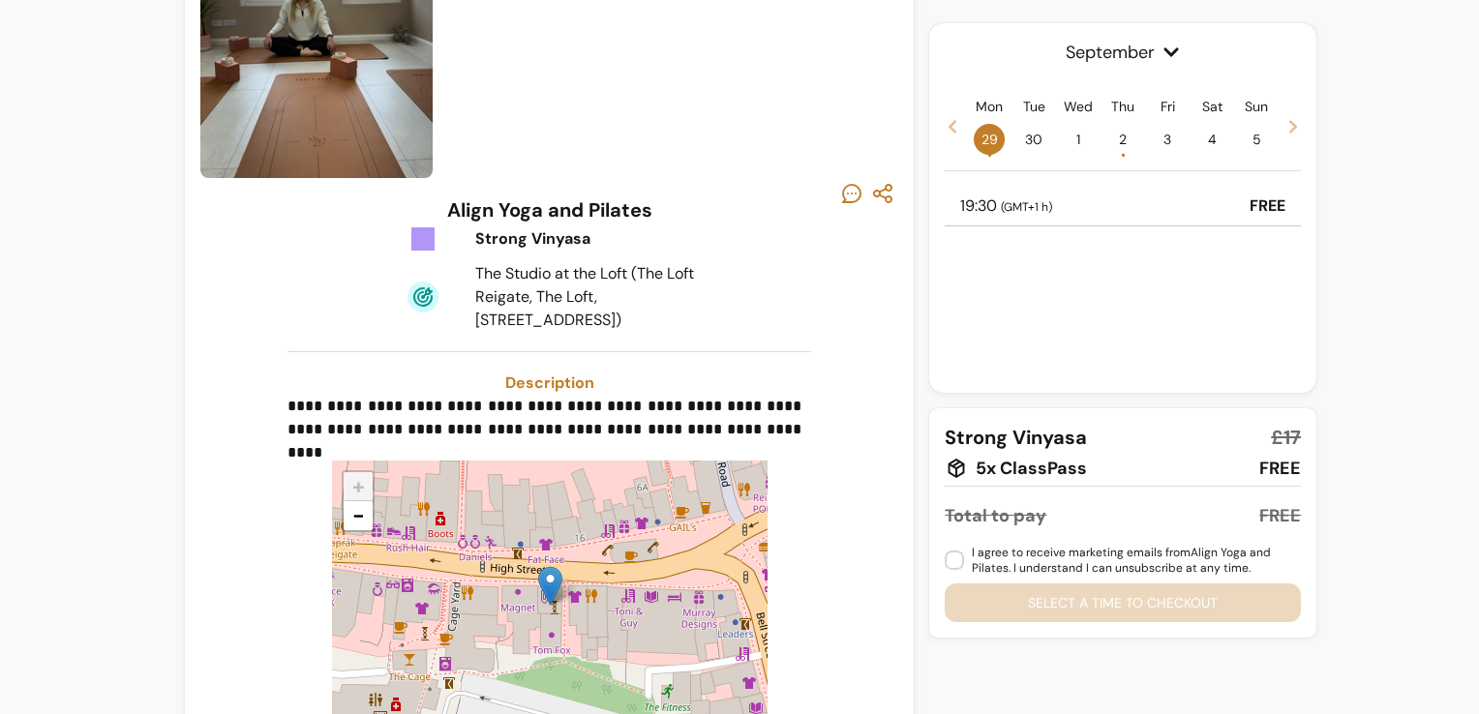
scroll to position [194, 0]
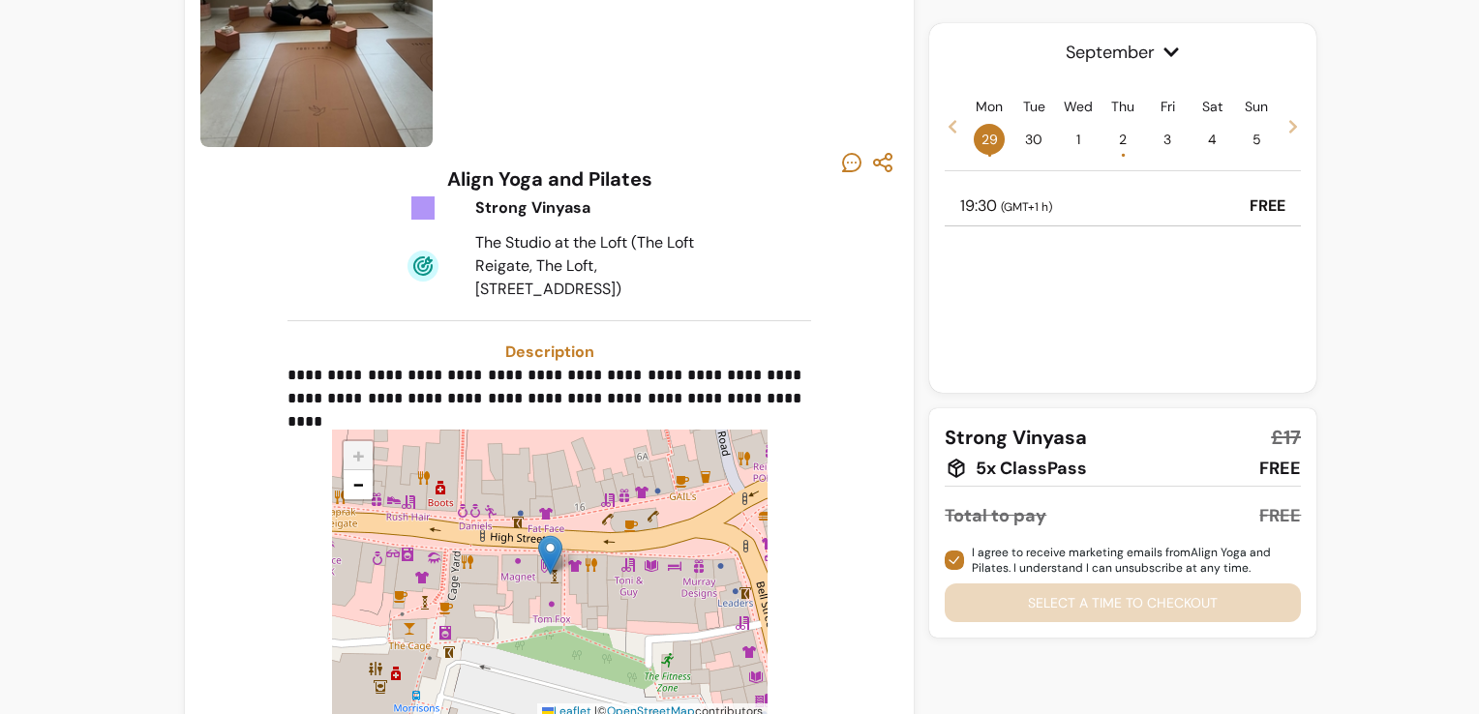
click at [1019, 197] on p "19:30 ( GMT+1 h )" at bounding box center [1006, 206] width 92 height 23
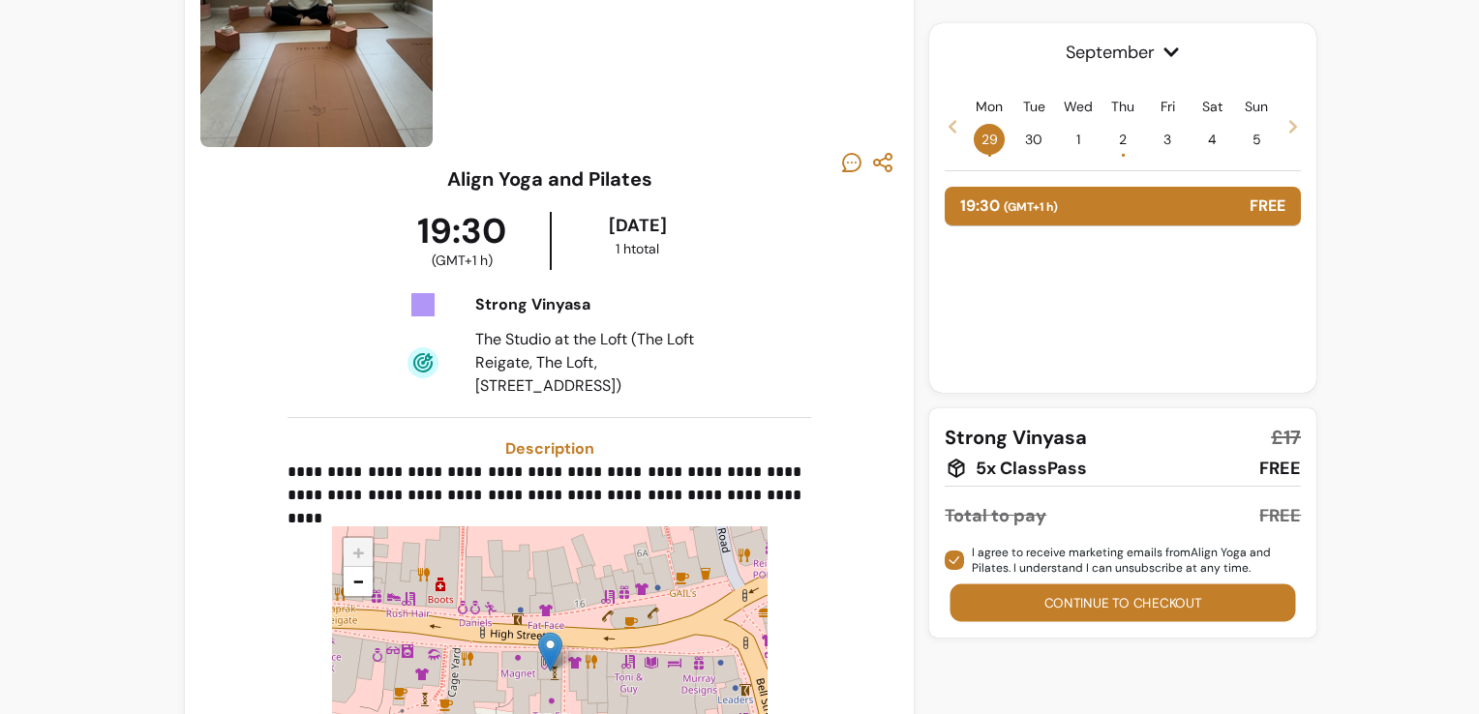
click at [1072, 598] on button "Continue to checkout" at bounding box center [1124, 604] width 346 height 38
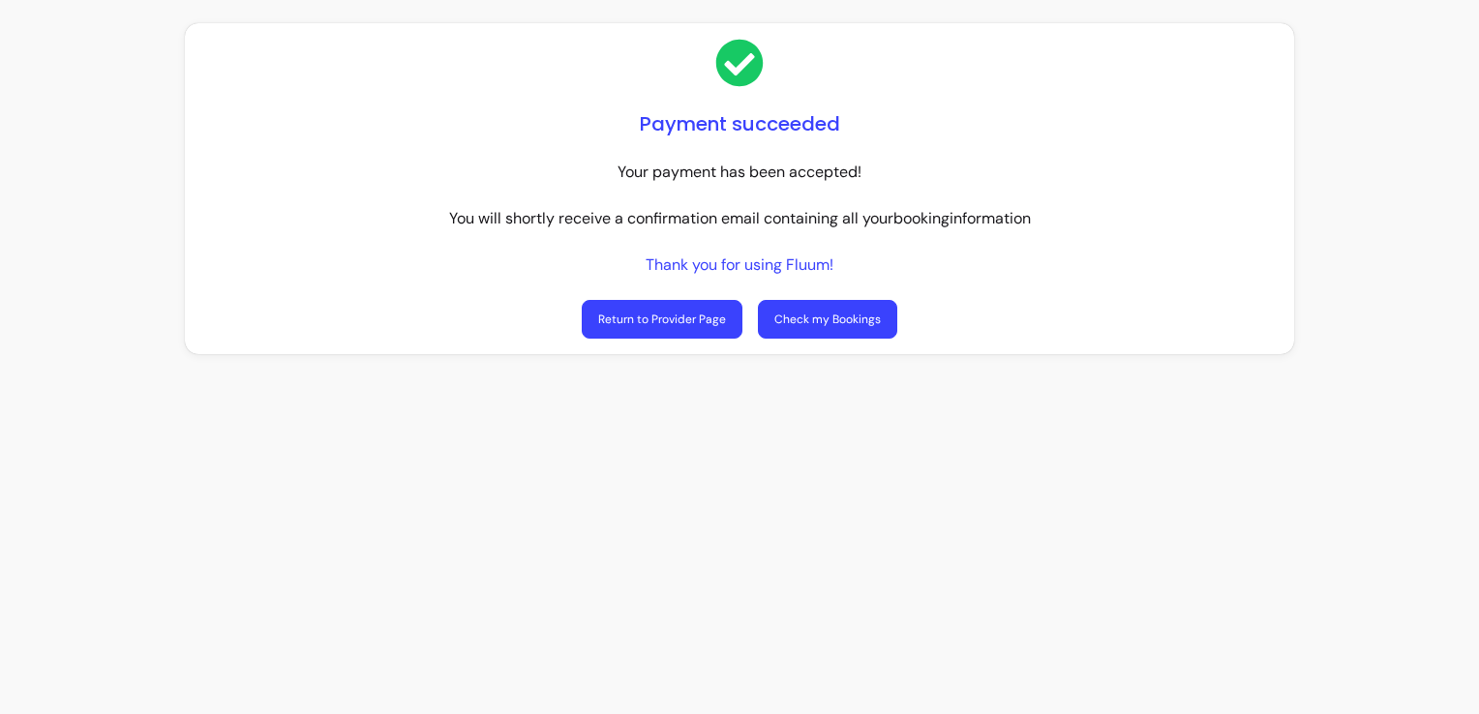
click at [835, 316] on link "Check my Bookings" at bounding box center [827, 319] width 139 height 39
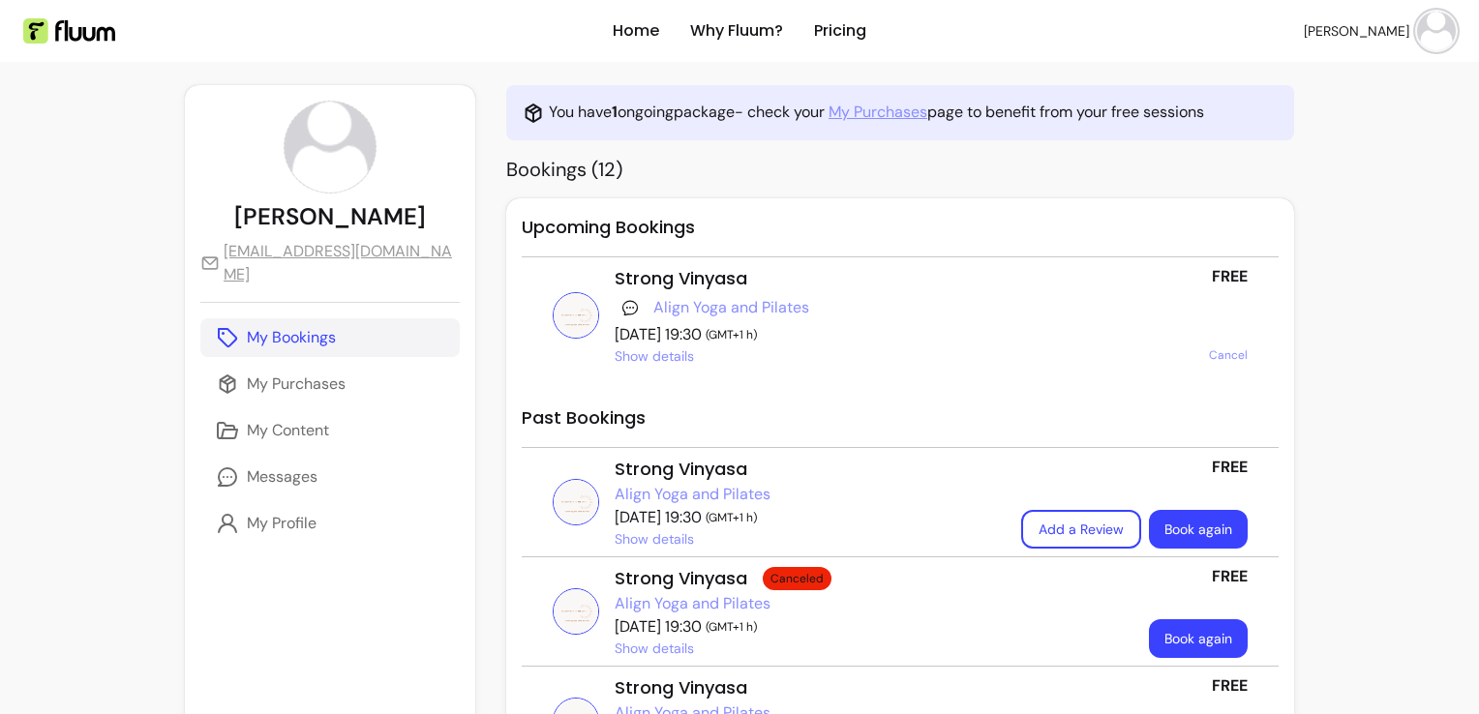
click at [1417, 35] on img at bounding box center [1436, 31] width 39 height 39
click at [1305, 182] on span "Log Out" at bounding box center [1354, 177] width 141 height 19
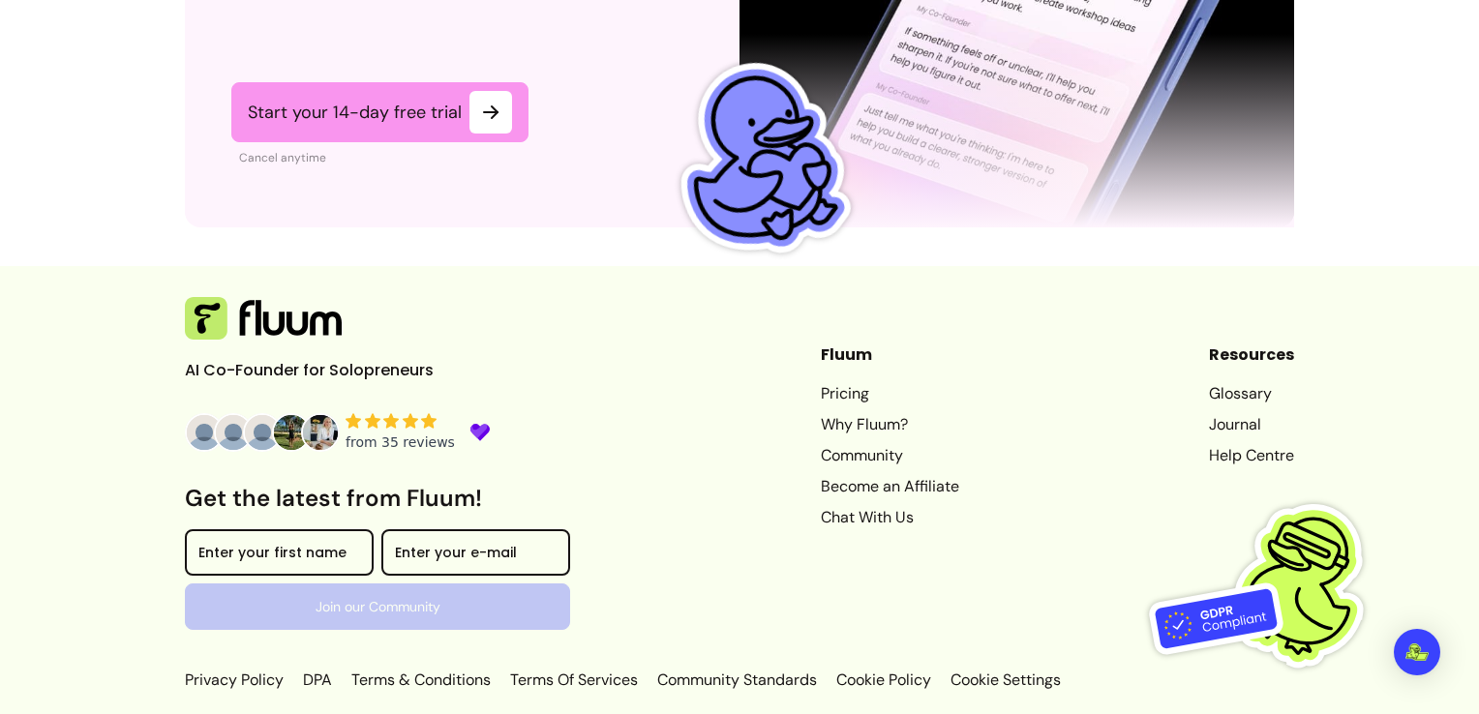
scroll to position [4986, 0]
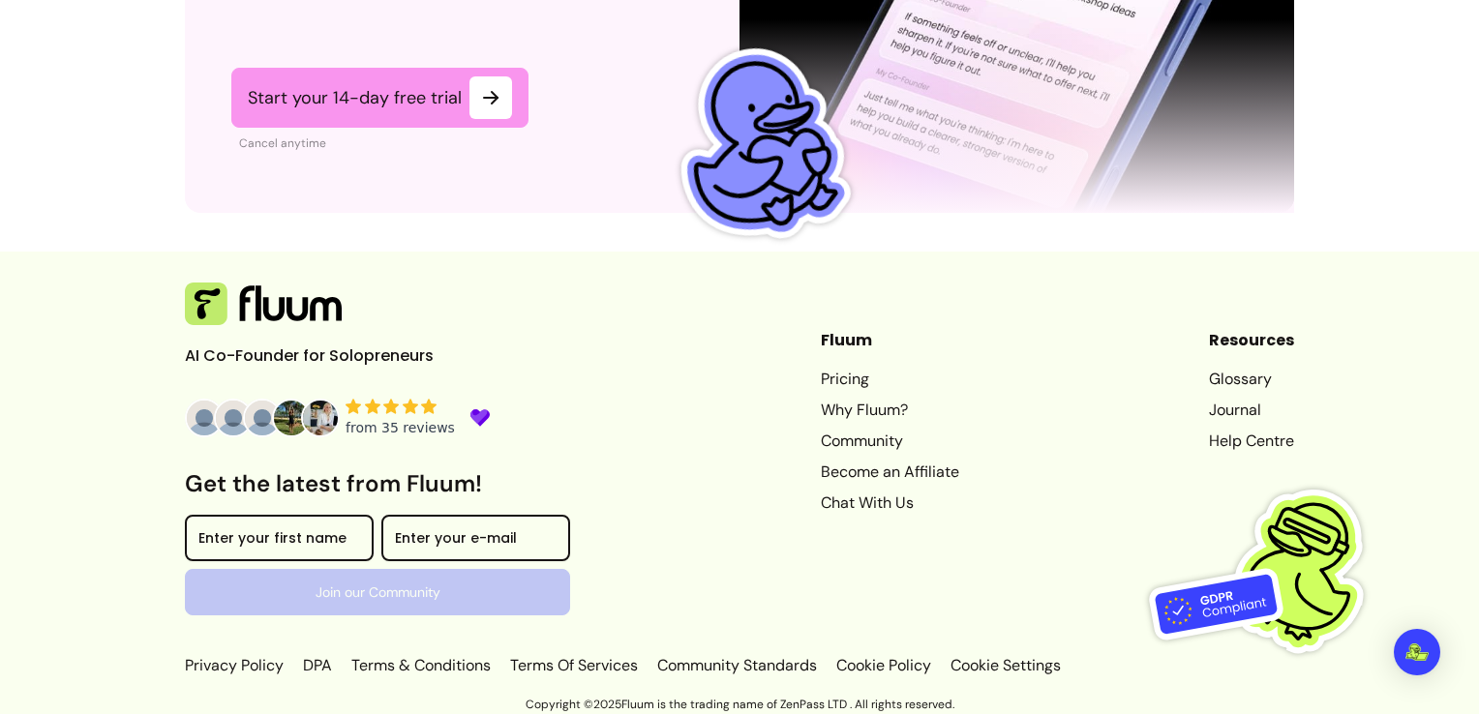
click at [838, 501] on link "Chat With Us" at bounding box center [890, 503] width 138 height 23
